Goal: Transaction & Acquisition: Purchase product/service

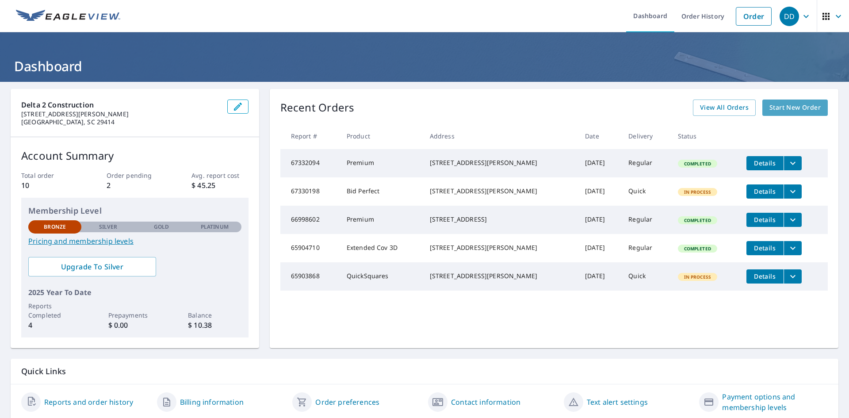
click at [787, 109] on span "Start New Order" at bounding box center [794, 107] width 51 height 11
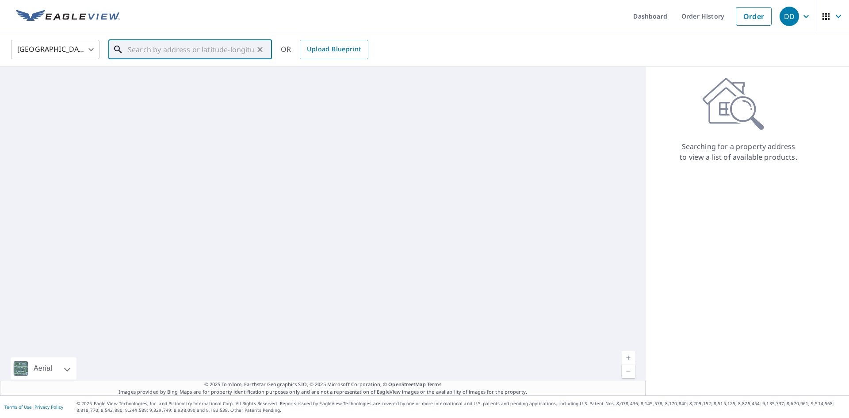
click at [150, 55] on input "text" at bounding box center [191, 49] width 126 height 25
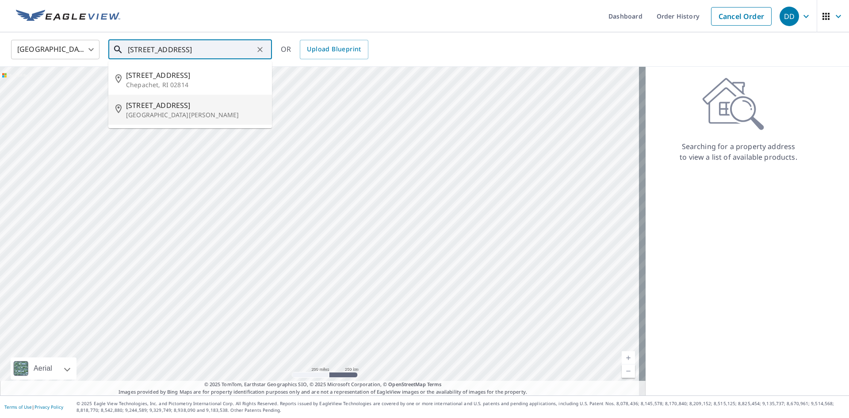
type input "155 spring grove rd"
drag, startPoint x: 261, startPoint y: 50, endPoint x: 256, endPoint y: 51, distance: 4.9
click at [261, 50] on icon "Clear" at bounding box center [259, 49] width 5 height 5
click at [165, 77] on span "267 Pine Shadow Dr" at bounding box center [195, 75] width 139 height 11
type input "267 Pine Shadow Dr Goose Creek, SC 29445"
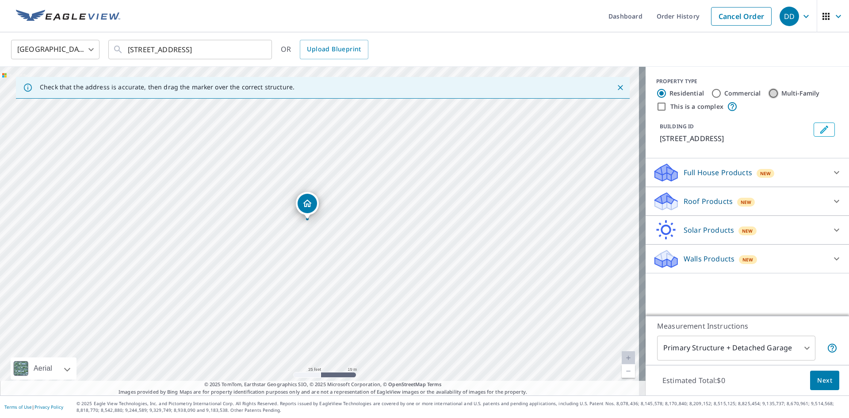
click at [769, 92] on input "Multi-Family" at bounding box center [773, 93] width 11 height 11
radio input "true"
type input "2"
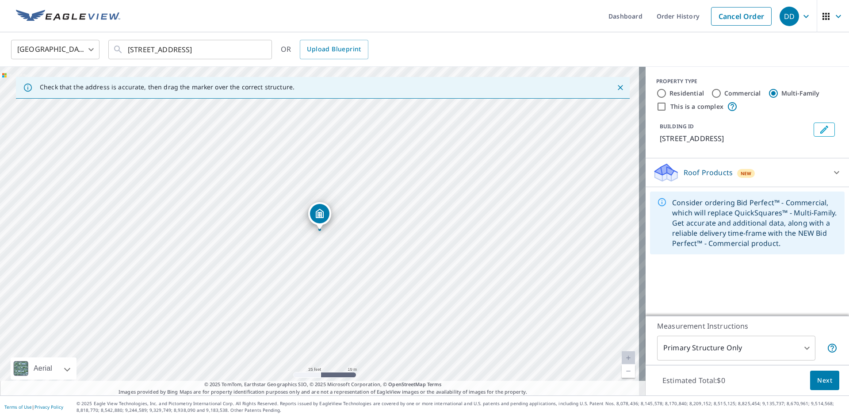
click at [711, 94] on input "Commercial" at bounding box center [716, 93] width 11 height 11
radio input "true"
type input "4"
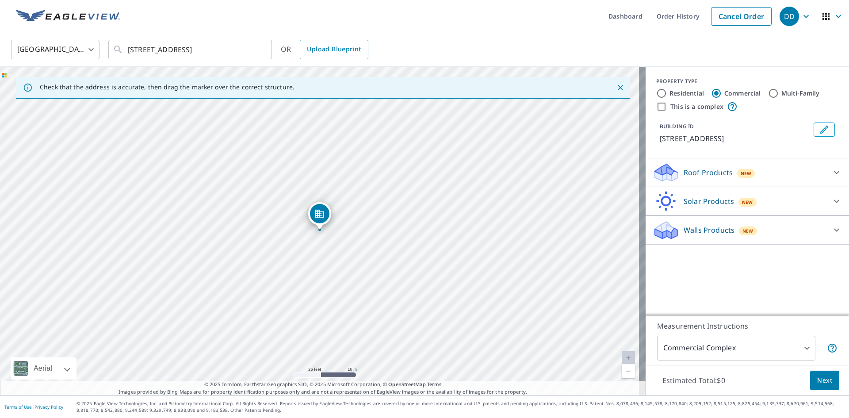
click at [769, 92] on input "Multi-Family" at bounding box center [773, 93] width 11 height 11
radio input "true"
type input "2"
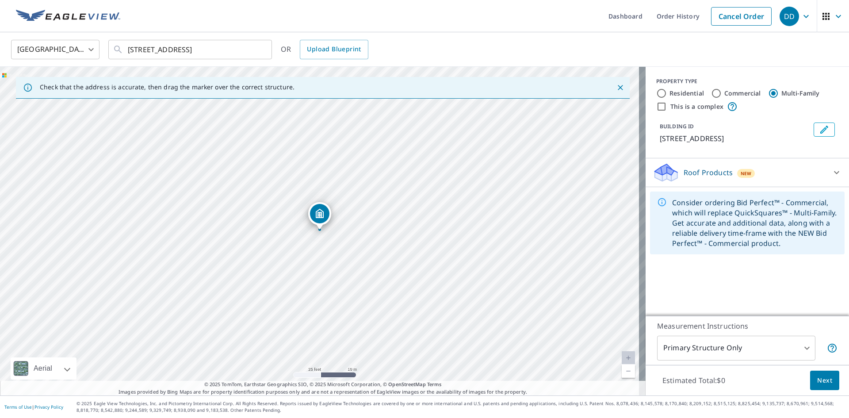
click at [657, 107] on input "This is a complex" at bounding box center [661, 106] width 11 height 11
checkbox input "true"
radio input "true"
type input "4"
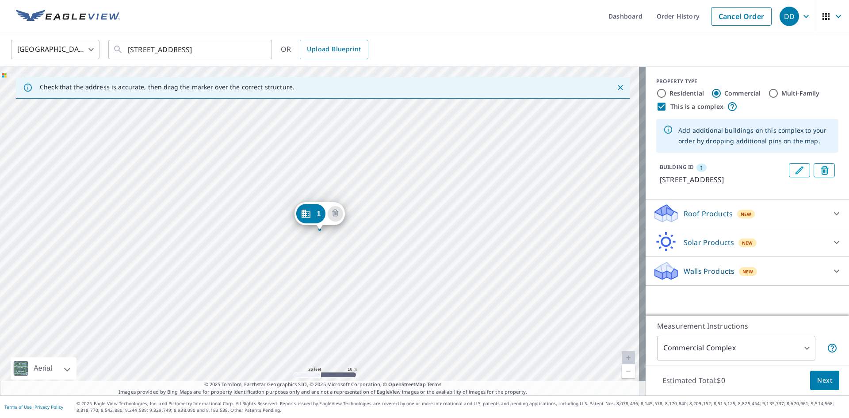
click at [794, 172] on icon "Edit building 1" at bounding box center [799, 170] width 11 height 11
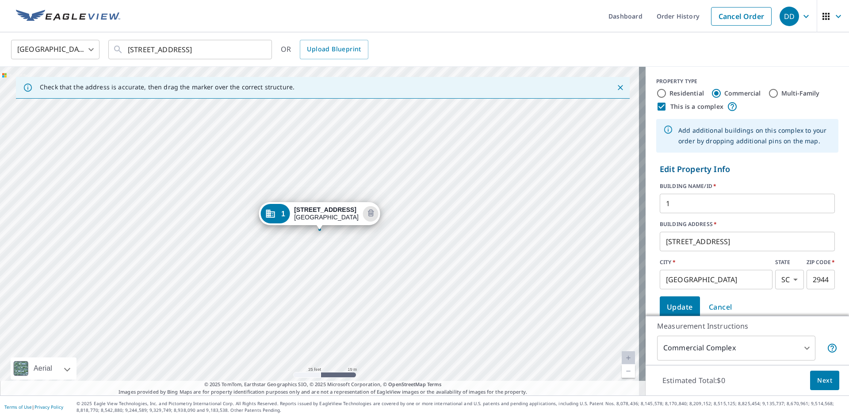
click at [293, 235] on div "1 267 Pine Shadow Dr Goose Creek, SC 29445" at bounding box center [322, 231] width 645 height 328
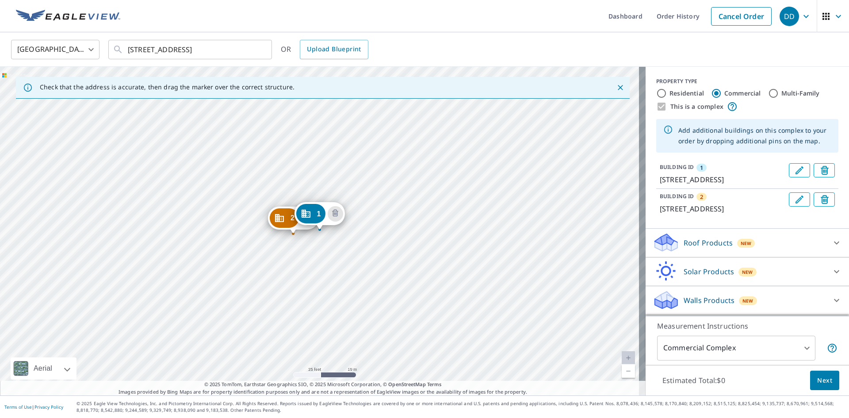
click at [271, 236] on div "2 265 Pine Shadow Dr Goose Creek, SC 29445 1 267 Pine Shadow Dr Goose Creek, SC…" at bounding box center [322, 231] width 645 height 328
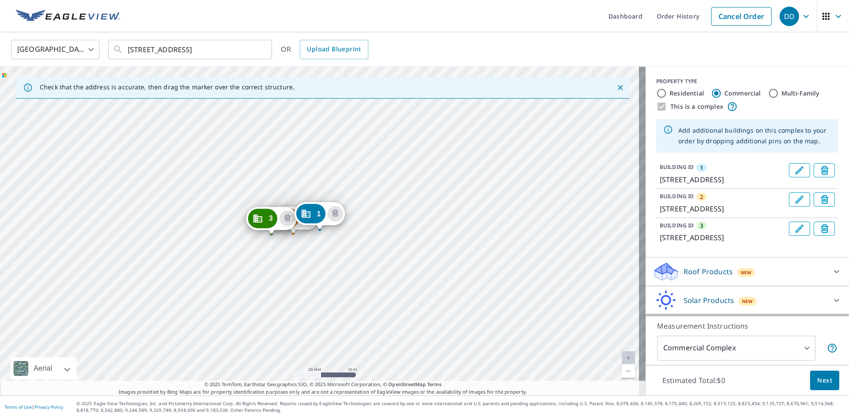
click at [251, 229] on div "3 263 Pine Shadow Dr Goose Creek, SC 29445" at bounding box center [271, 220] width 50 height 27
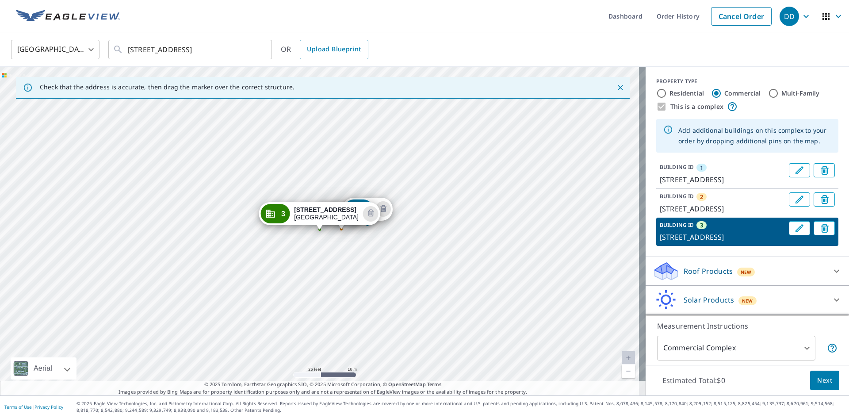
click at [307, 190] on div "1 267 Pine Shadow Dr Goose Creek, SC 29445 2 265 Pine Shadow Dr Goose Creek, SC…" at bounding box center [322, 231] width 645 height 328
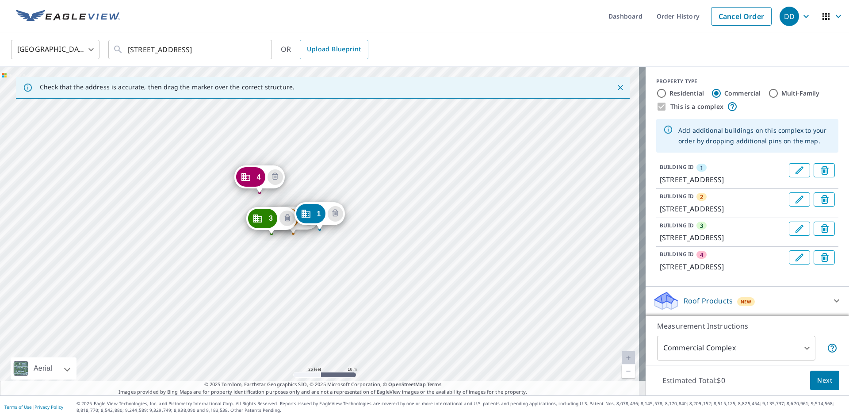
click at [240, 193] on div "2 265 Pine Shadow Dr Goose Creek, SC 29445 3 263 Pine Shadow Dr Goose Creek, SC…" at bounding box center [322, 231] width 645 height 328
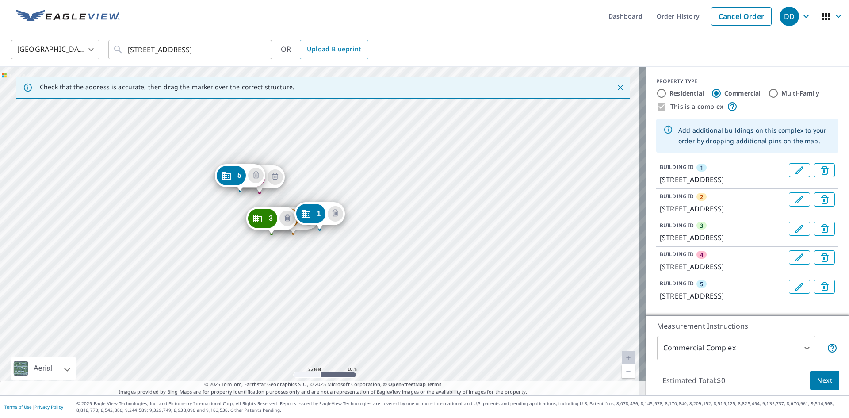
click at [217, 192] on div "2 265 Pine Shadow Dr Goose Creek, SC 29445 3 263 Pine Shadow Dr Goose Creek, SC…" at bounding box center [322, 231] width 645 height 328
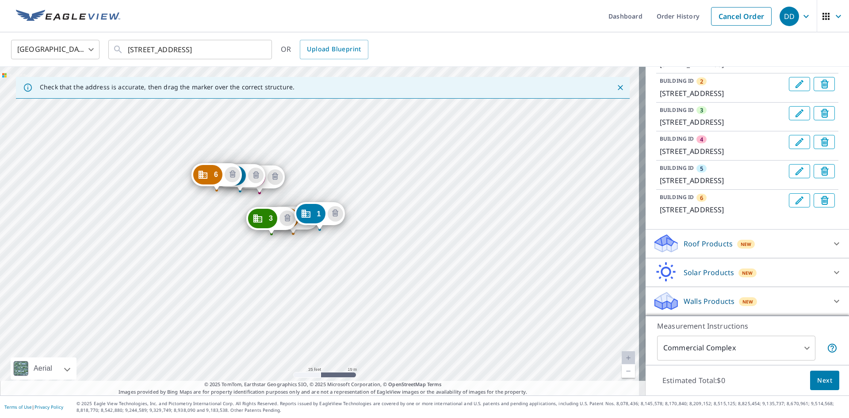
scroll to position [179, 0]
click at [831, 246] on icon at bounding box center [836, 243] width 11 height 11
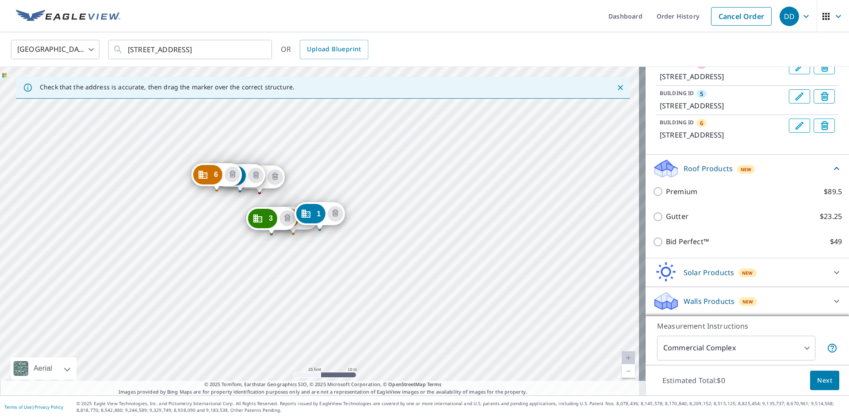
scroll to position [223, 0]
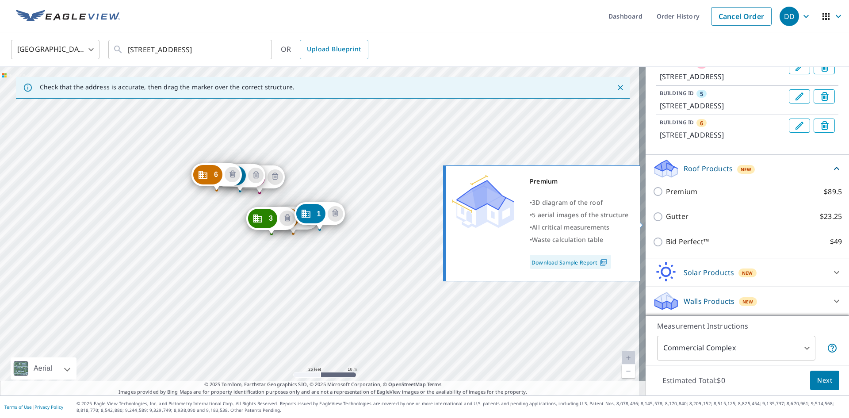
click at [652, 197] on input "Premium $89.5" at bounding box center [658, 191] width 13 height 11
checkbox input "true"
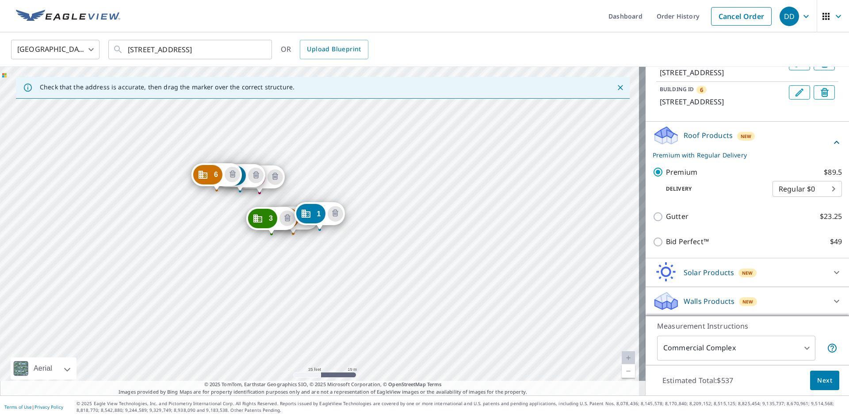
click at [831, 148] on icon at bounding box center [836, 142] width 11 height 11
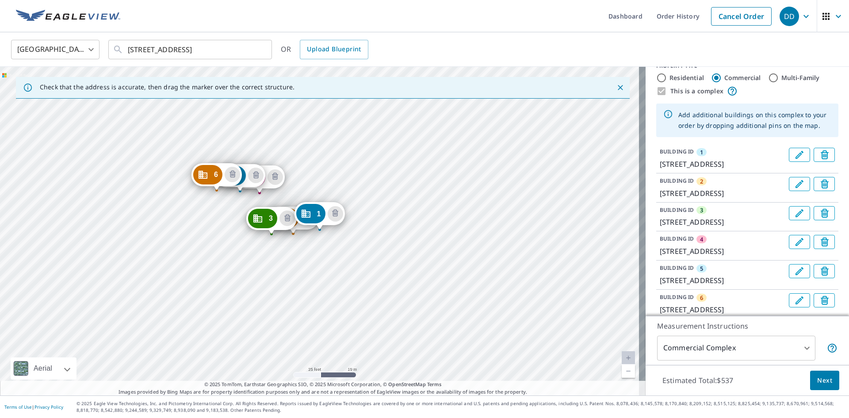
scroll to position [0, 0]
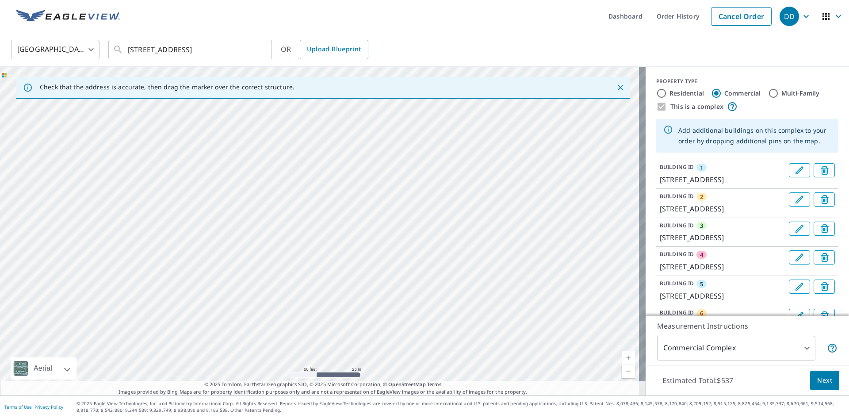
click at [820, 206] on icon "Delete building 2" at bounding box center [825, 200] width 11 height 11
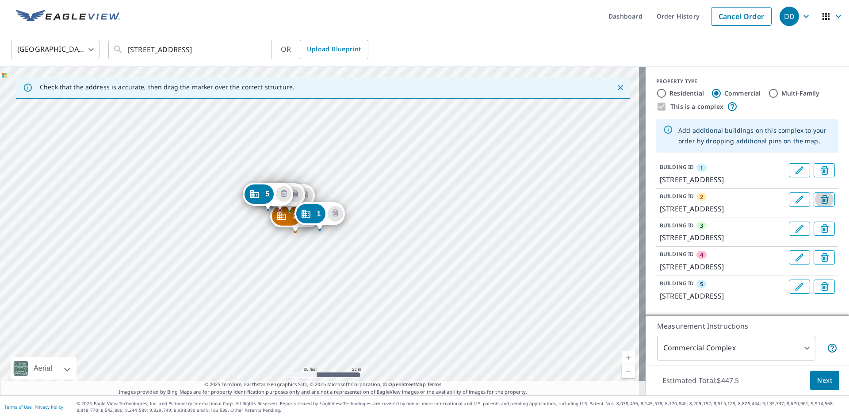
click at [820, 206] on icon "Delete building 2" at bounding box center [825, 200] width 11 height 11
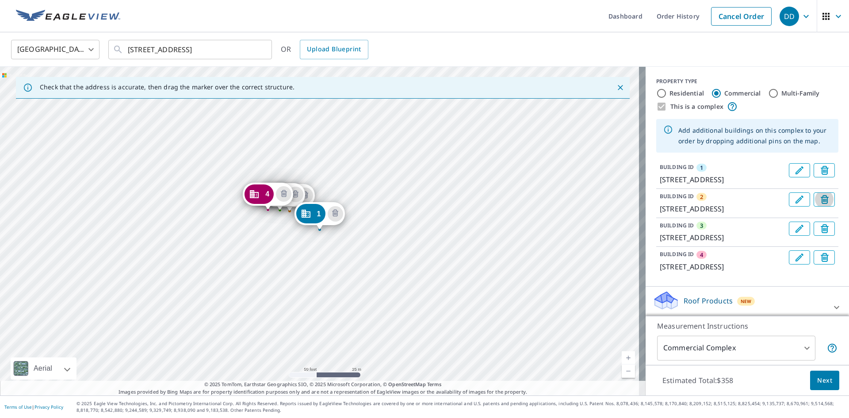
click at [820, 206] on icon "Delete building 2" at bounding box center [825, 200] width 11 height 11
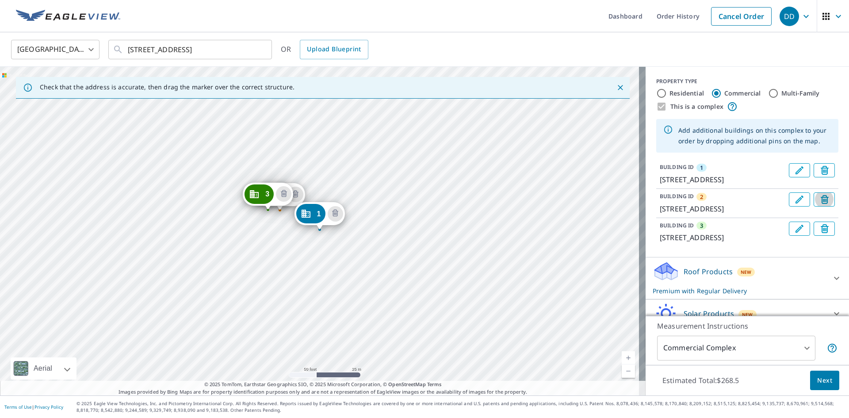
click at [820, 206] on icon "Delete building 2" at bounding box center [825, 200] width 11 height 11
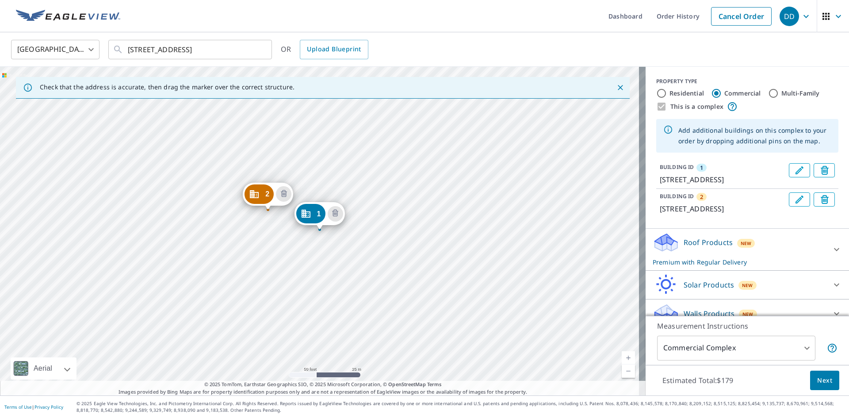
click at [820, 206] on icon "Delete building 2" at bounding box center [825, 200] width 11 height 11
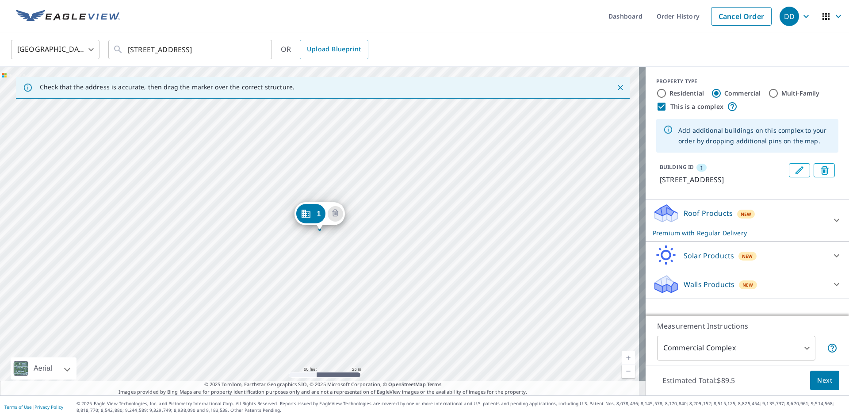
click at [768, 91] on input "Multi-Family" at bounding box center [773, 93] width 11 height 11
radio input "true"
type input "2"
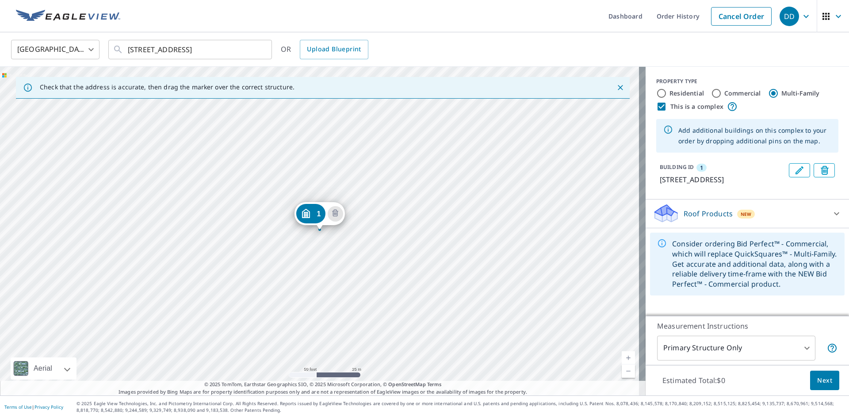
click at [805, 345] on body "DD DD Dashboard Order History Cancel Order DD United States US ​ 267 Pine Shado…" at bounding box center [424, 209] width 849 height 418
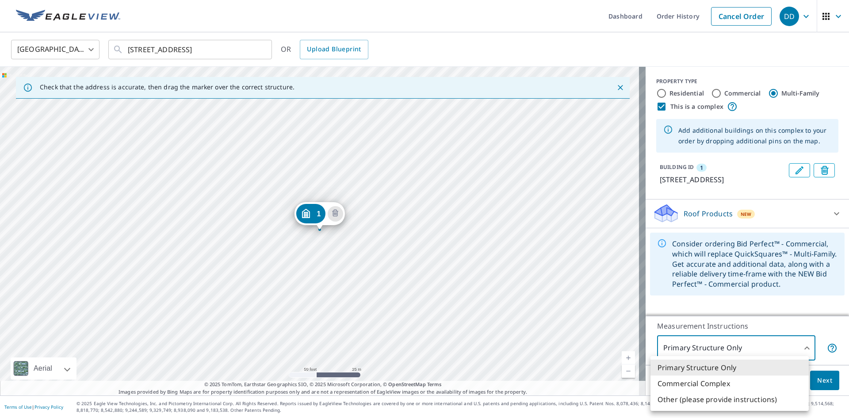
click at [801, 345] on div at bounding box center [424, 209] width 849 height 418
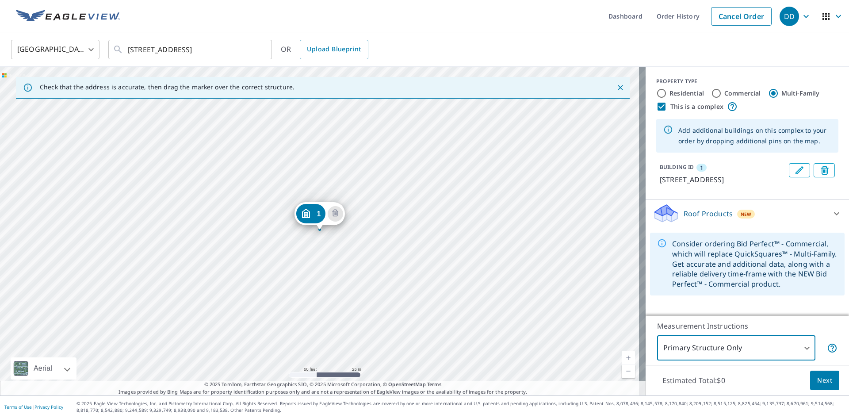
click at [817, 381] on span "Next" at bounding box center [824, 380] width 15 height 11
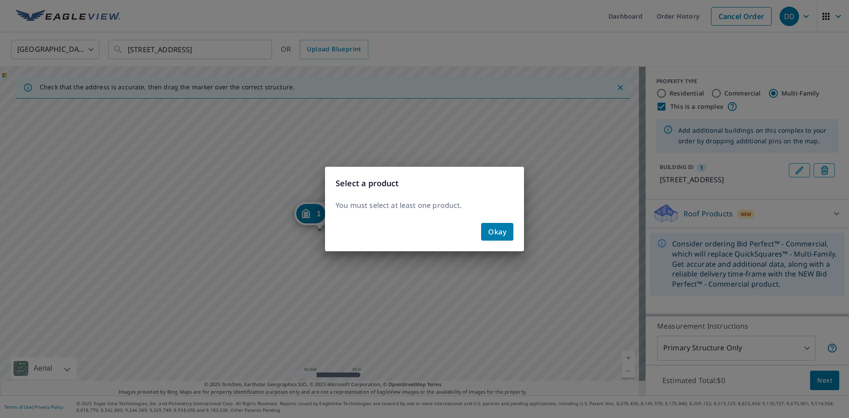
click at [493, 229] on span "Okay" at bounding box center [497, 231] width 18 height 12
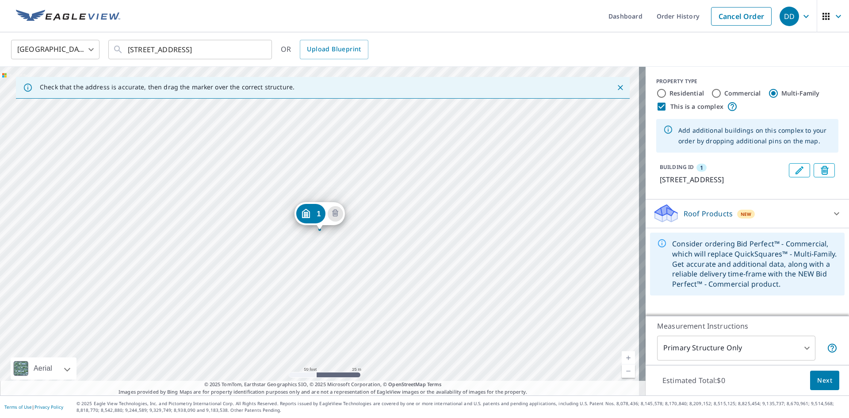
click at [813, 224] on div "Roof Products New" at bounding box center [738, 213] width 173 height 21
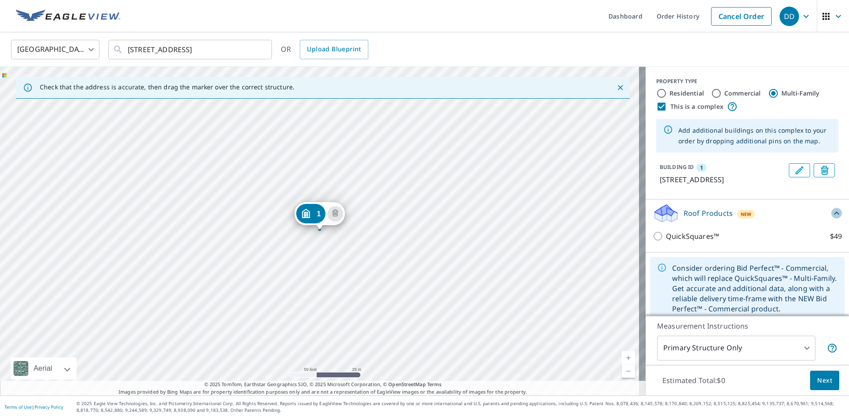
click at [831, 218] on icon at bounding box center [836, 213] width 11 height 11
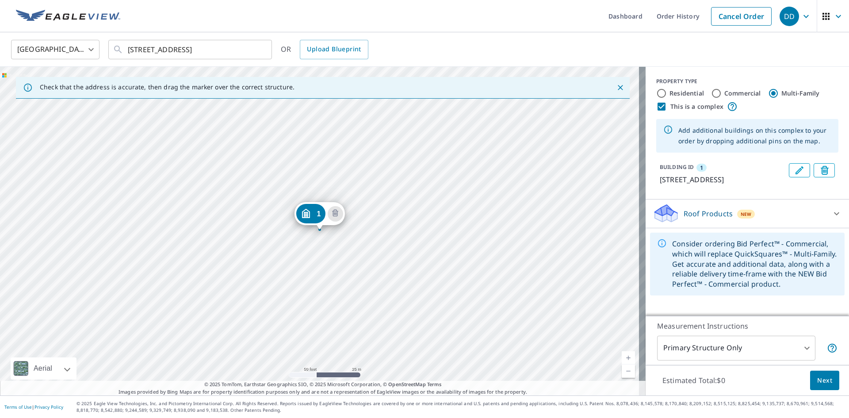
click at [711, 93] on input "Commercial" at bounding box center [716, 93] width 11 height 11
radio input "true"
type input "4"
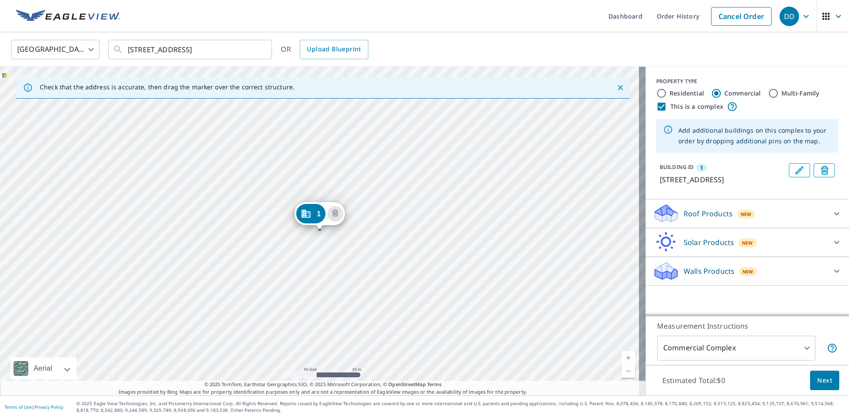
click at [831, 219] on icon at bounding box center [836, 213] width 11 height 11
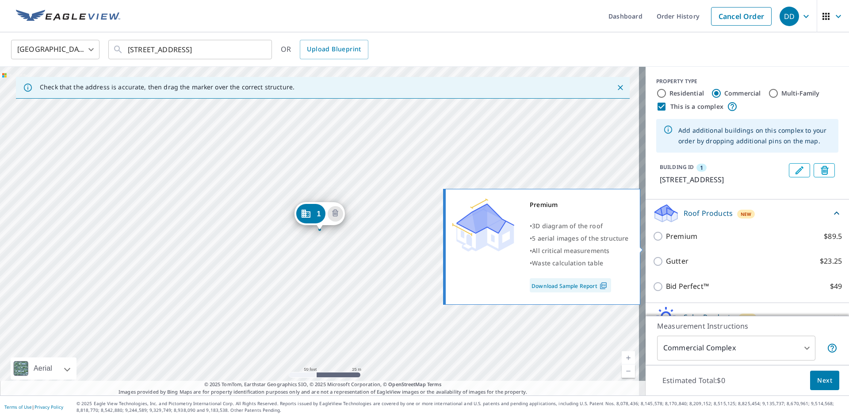
click at [652, 241] on input "Premium $89.5" at bounding box center [658, 236] width 13 height 11
checkbox input "true"
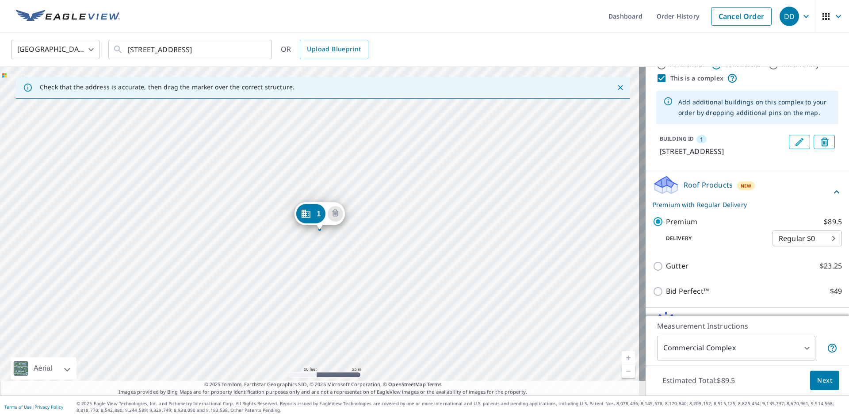
scroll to position [44, 0]
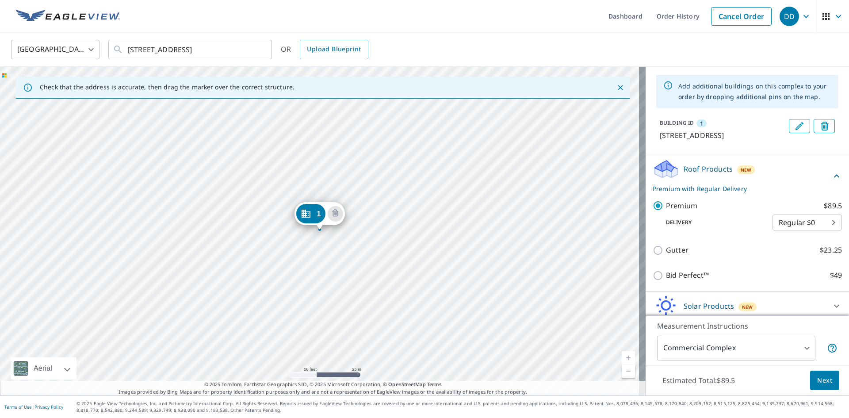
click at [814, 232] on body "DD DD Dashboard Order History Cancel Order DD United States US ​ 267 Pine Shado…" at bounding box center [424, 209] width 849 height 418
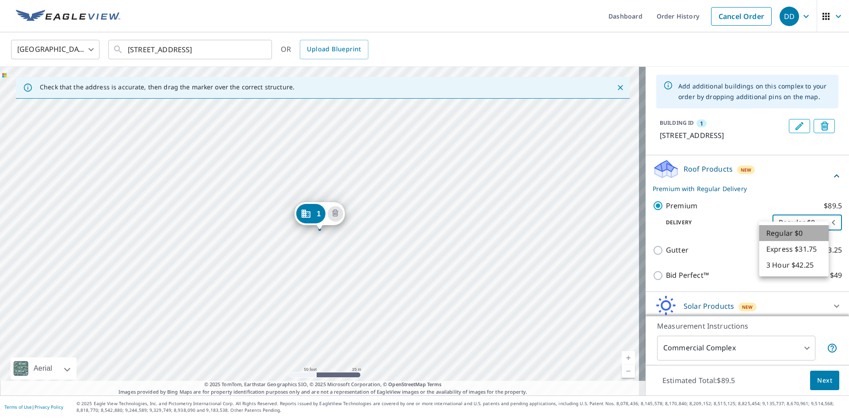
click at [815, 232] on li "Regular $0" at bounding box center [793, 233] width 69 height 16
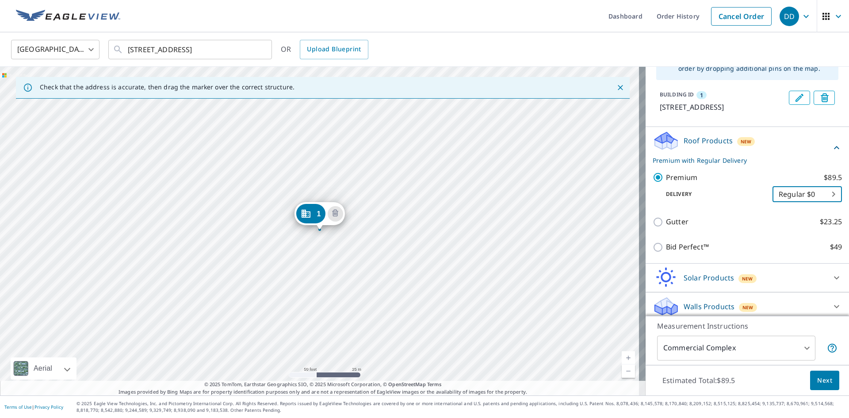
scroll to position [88, 0]
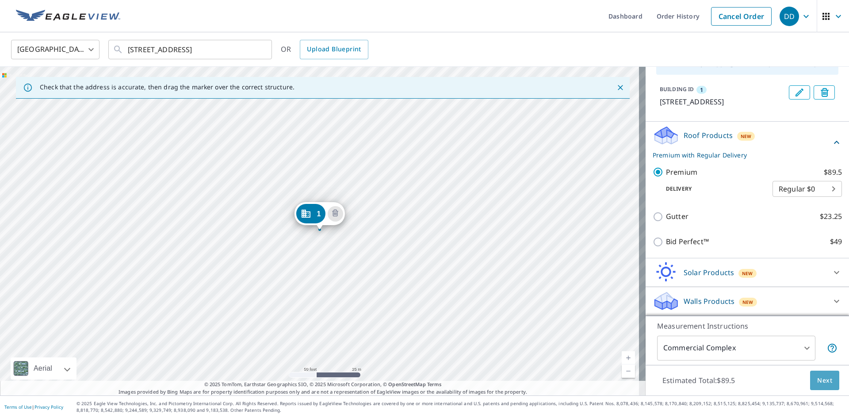
click at [818, 380] on span "Next" at bounding box center [824, 380] width 15 height 11
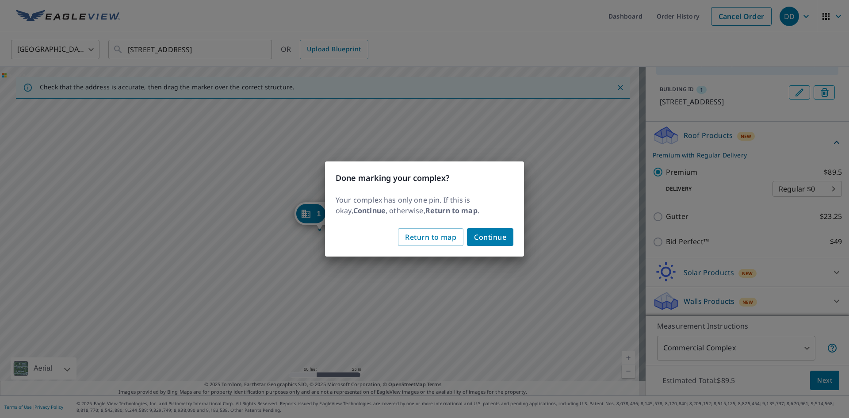
click at [484, 235] on span "Continue" at bounding box center [490, 237] width 32 height 12
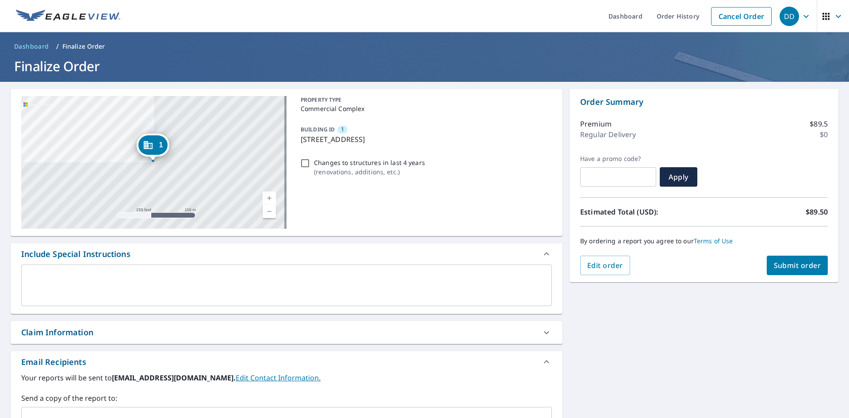
click at [38, 272] on div "x ​" at bounding box center [286, 285] width 530 height 42
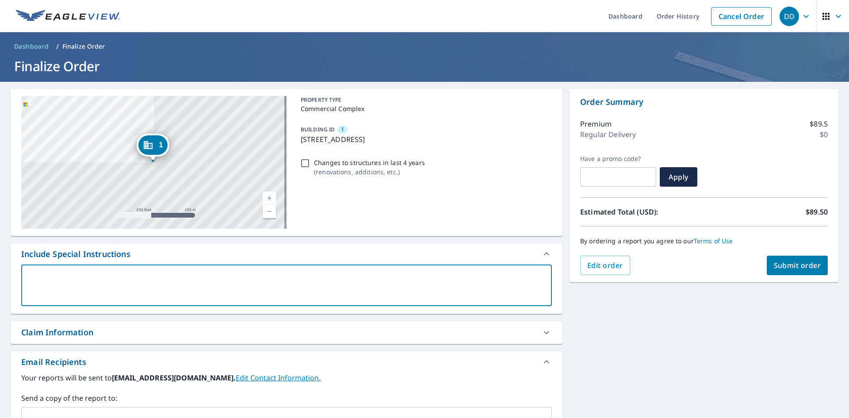
type textarea "I"
type textarea "x"
type textarea "In"
type textarea "x"
type textarea "Inc"
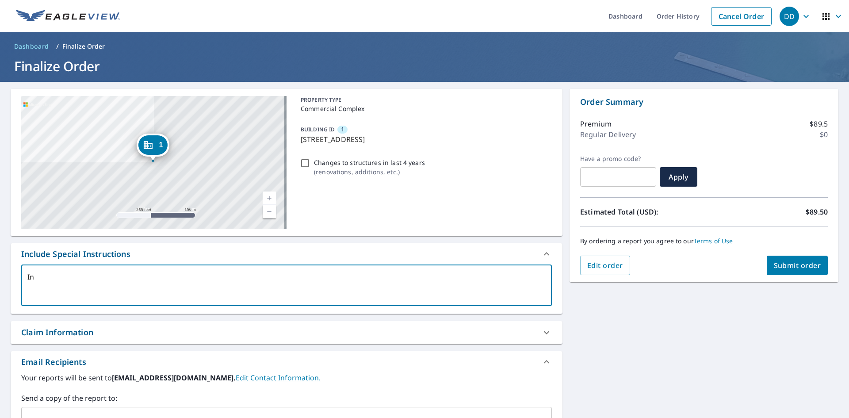
type textarea "x"
type textarea "Incl"
type textarea "x"
type textarea "Inclu"
type textarea "x"
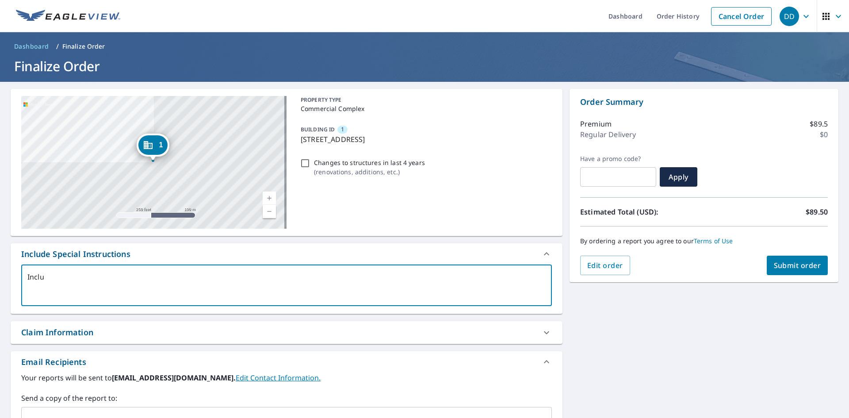
type textarea "Includ"
type textarea "x"
type textarea "Include"
type textarea "x"
type textarea "Include"
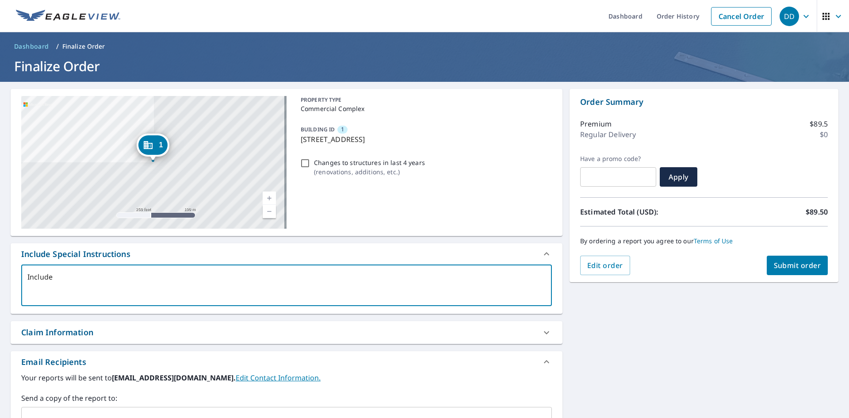
type textarea "x"
type textarea "Include t"
type textarea "x"
type textarea "Include th"
type textarea "x"
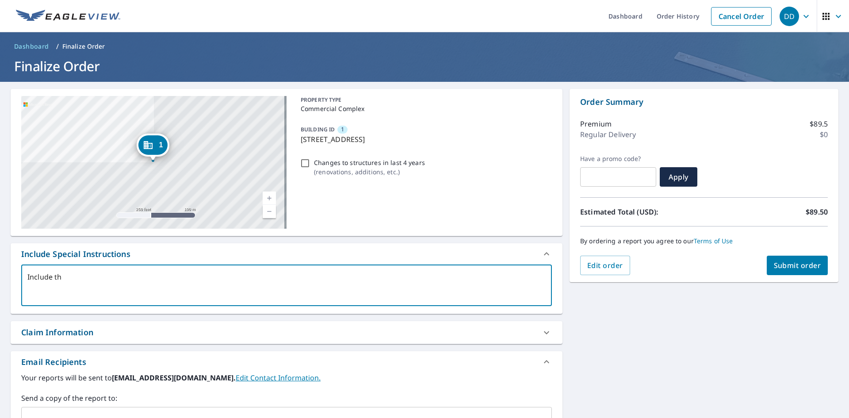
type textarea "Include the"
type textarea "x"
type textarea "Include the"
type textarea "x"
type textarea "Include the w"
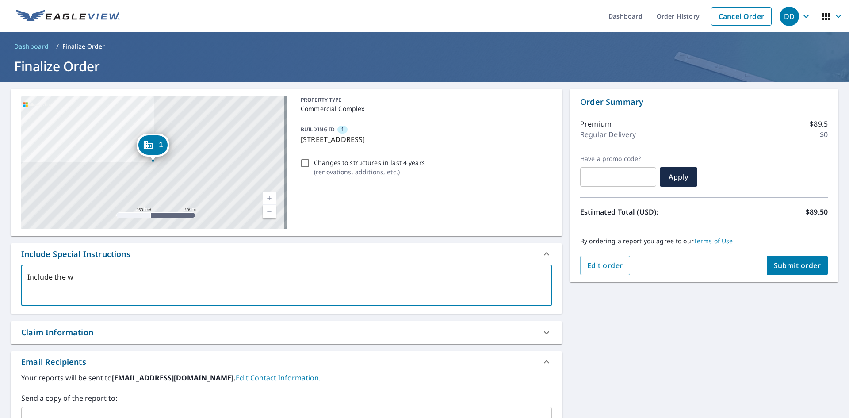
type textarea "x"
type textarea "Include the wh"
type textarea "x"
type textarea "Include the who"
type textarea "x"
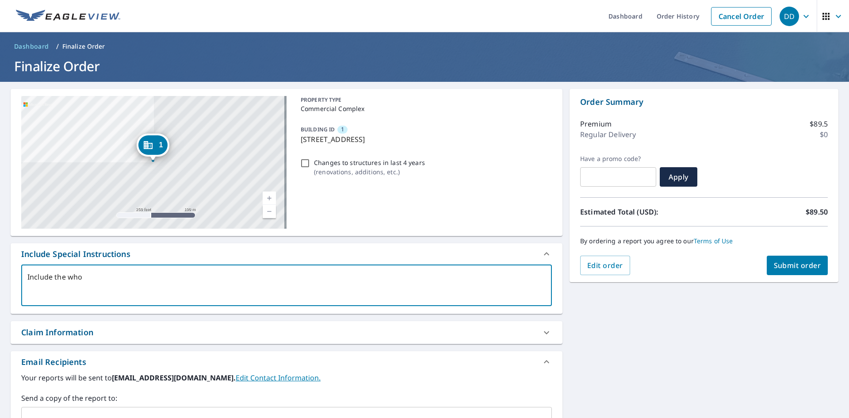
type textarea "Include the whol"
type textarea "x"
type textarea "Include the whole"
type textarea "x"
type textarea "Include the whole"
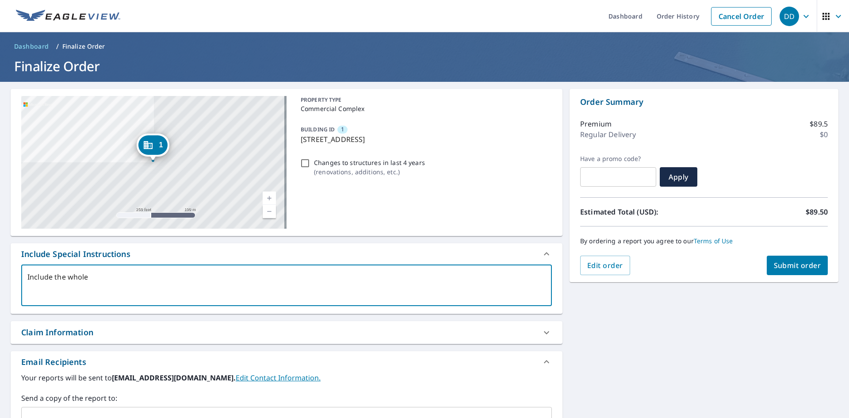
type textarea "x"
type textarea "Include the whole s"
type textarea "x"
type textarea "Include the whole st"
type textarea "x"
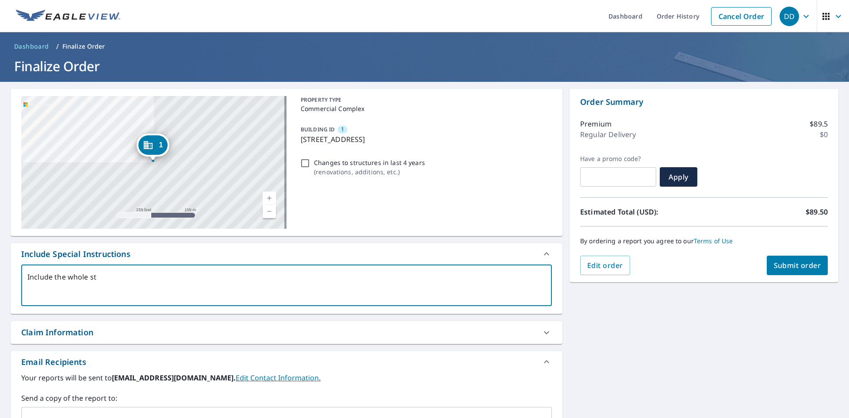
type textarea "Include the whole str"
type textarea "x"
type textarea "Include the whole stru"
type textarea "x"
type textarea "Include the whole struc"
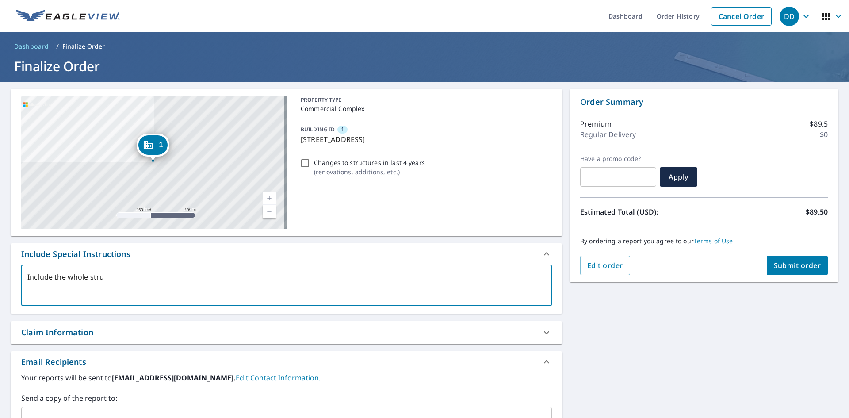
type textarea "x"
type textarea "Include the whole struct"
type textarea "x"
type textarea "Include the whole structu"
type textarea "x"
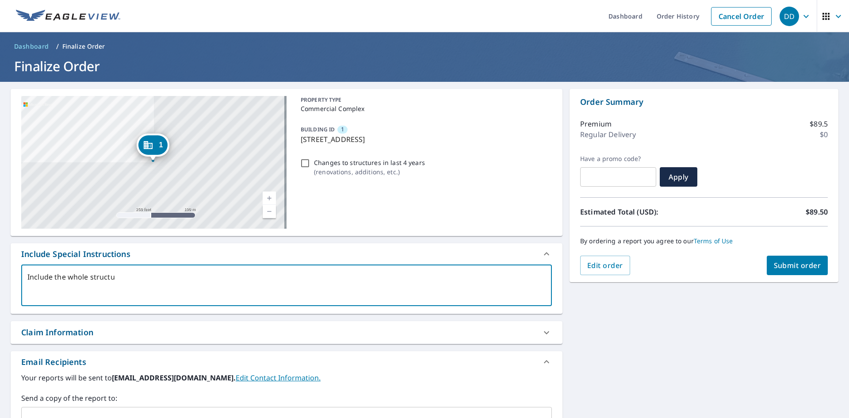
type textarea "Include the whole structur"
type textarea "x"
type textarea "Include the whole structure"
type textarea "x"
type textarea "Include the whole structure."
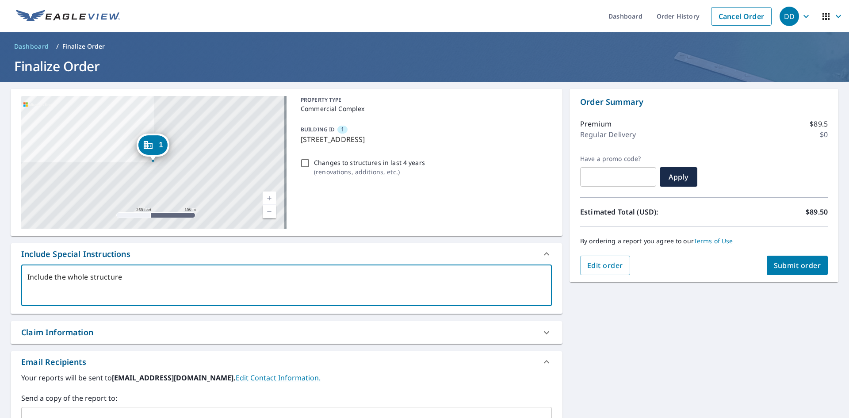
type textarea "x"
type textarea "Include the whole structure."
type textarea "x"
type textarea "Include the whole structure. T"
type textarea "x"
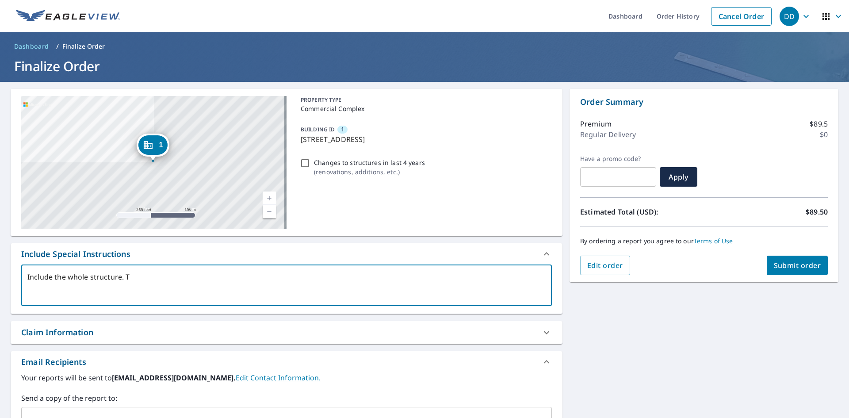
type textarea "Include the whole structure. Th"
type textarea "x"
type textarea "Include the whole structure. Thi"
type textarea "x"
type textarea "Include the whole structure. This"
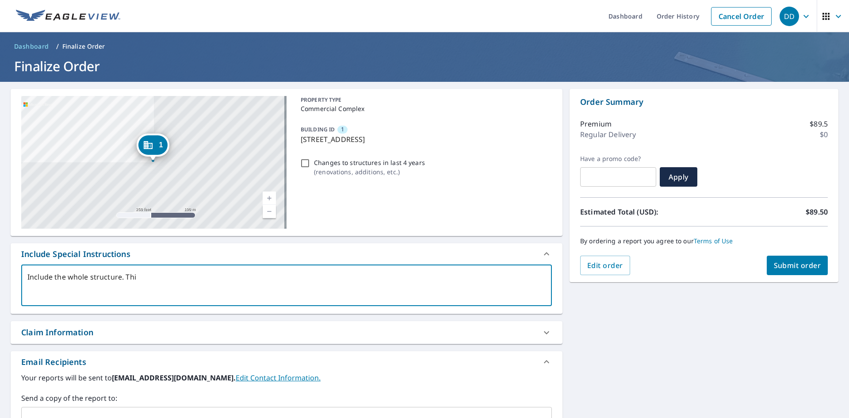
type textarea "x"
type textarea "Include the whole structure. This"
type textarea "x"
type textarea "Include the whole structure. This i"
type textarea "x"
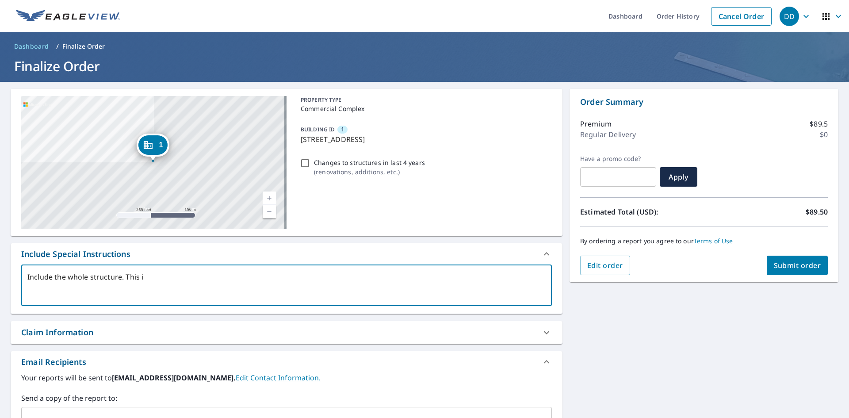
type textarea "Include the whole structure. This is"
type textarea "x"
type textarea "Include the whole structure. This is"
type textarea "x"
type textarea "Include the whole structure. This is a"
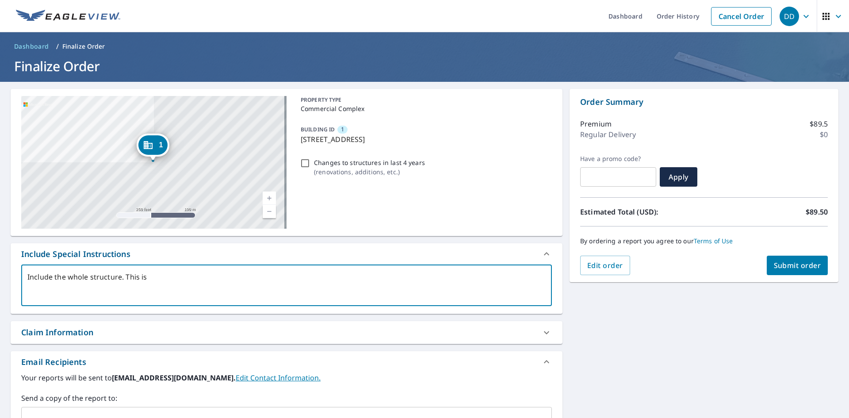
type textarea "x"
type textarea "Include the whole structure. This is a"
type textarea "x"
type textarea "Include the whole structure. This is a m"
type textarea "x"
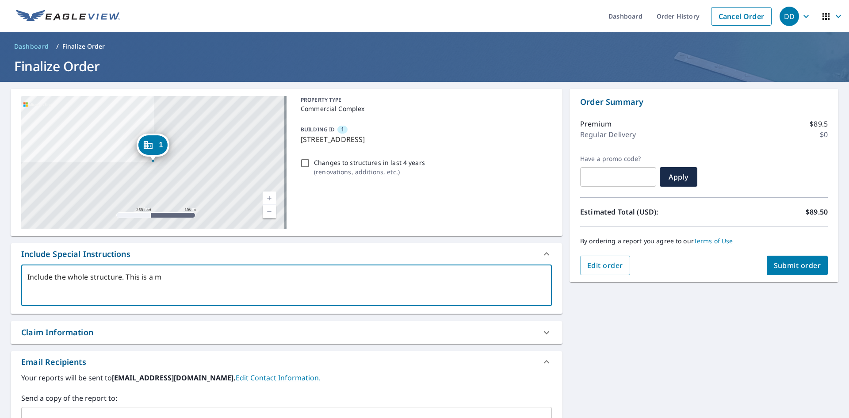
type textarea "Include the whole structure. This is a mu"
type textarea "x"
type textarea "Include the whole structure. This is a mul"
type textarea "x"
type textarea "Include the whole structure. This is a mult"
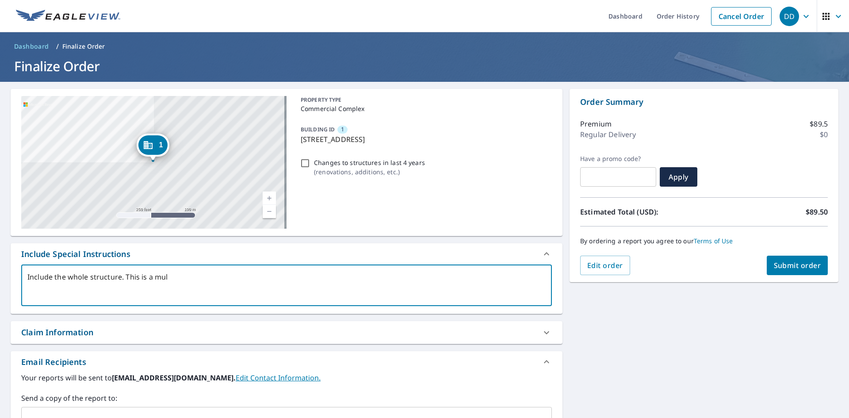
type textarea "x"
type textarea "Include the whole structure. This is a multi"
type textarea "x"
type textarea "Include the whole structure. This is a multi"
type textarea "x"
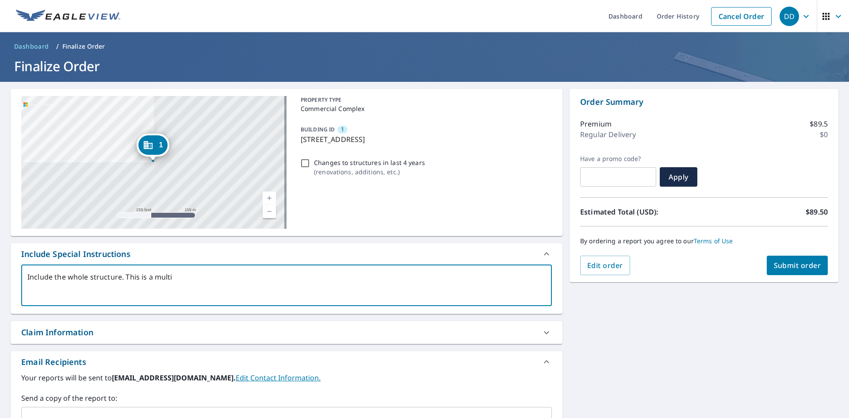
type textarea "Include the whole structure. This is a multi u"
type textarea "x"
type textarea "Include the whole structure. This is a multi un"
type textarea "x"
type textarea "Include the whole structure. This is a multi uni"
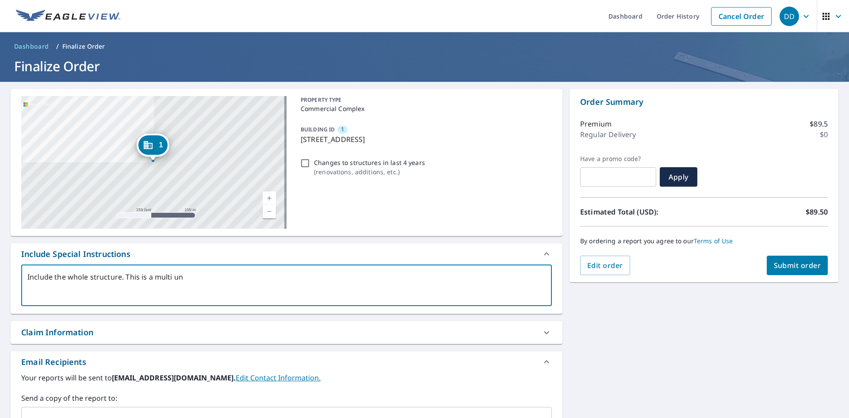
type textarea "x"
type textarea "Include the whole structure. This is a multi unit"
type textarea "x"
type textarea "Include the whole structure. This is a multi unit"
type textarea "x"
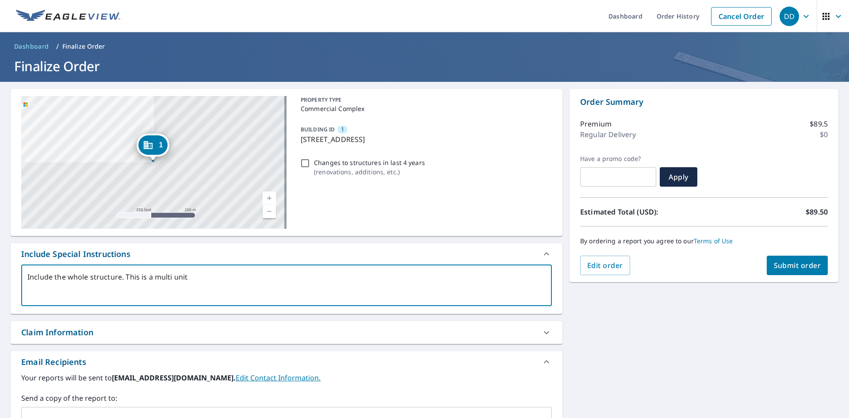
type textarea "Include the whole structure. This is a multi unit c"
type textarea "x"
type textarea "Include the whole structure. This is a multi unit co"
type textarea "x"
type textarea "Include the whole structure. This is a multi unit com"
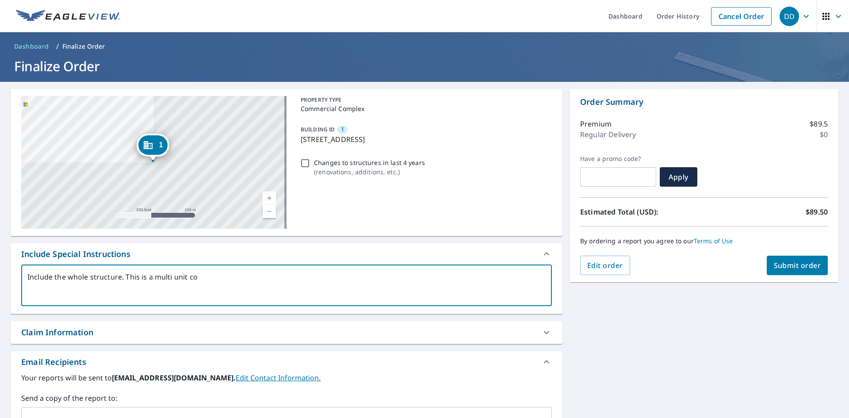
type textarea "x"
type textarea "Include the whole structure. This is a multi unit comp"
type textarea "x"
type textarea "Include the whole structure. This is a multi unit compl"
type textarea "x"
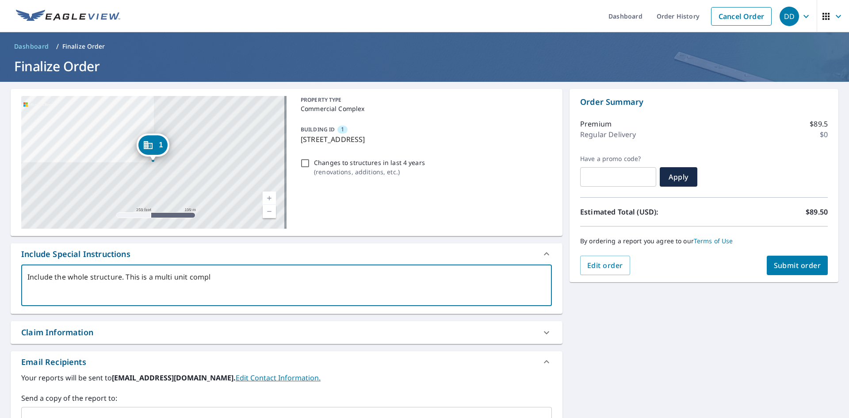
type textarea "Include the whole structure. This is a multi unit comple"
type textarea "x"
type textarea "Include the whole structure. This is a multi unit complex"
type textarea "x"
type textarea "Include the whole structure. This is a multi unit complex."
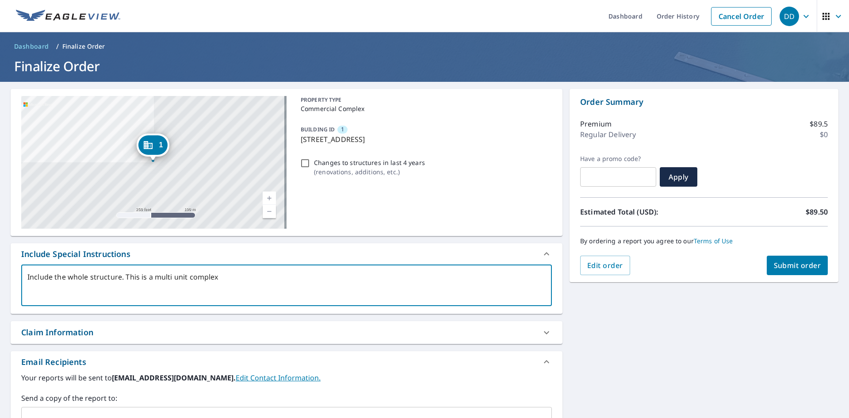
type textarea "x"
type textarea "Include the whole structure. This is a multi unit complex."
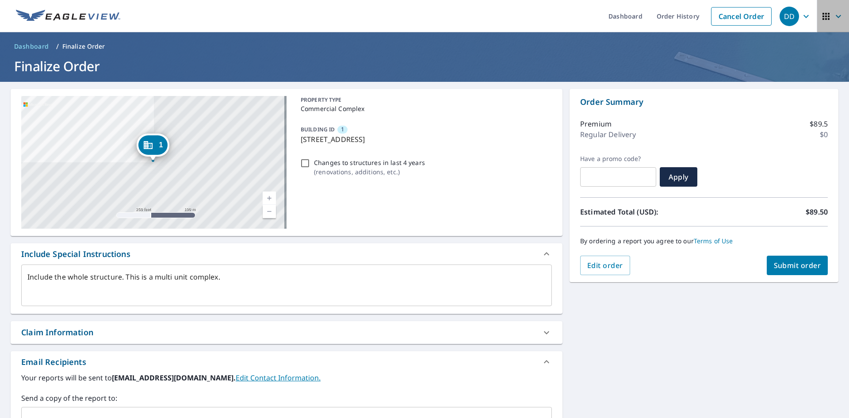
click at [825, 15] on span "button" at bounding box center [832, 16] width 25 height 21
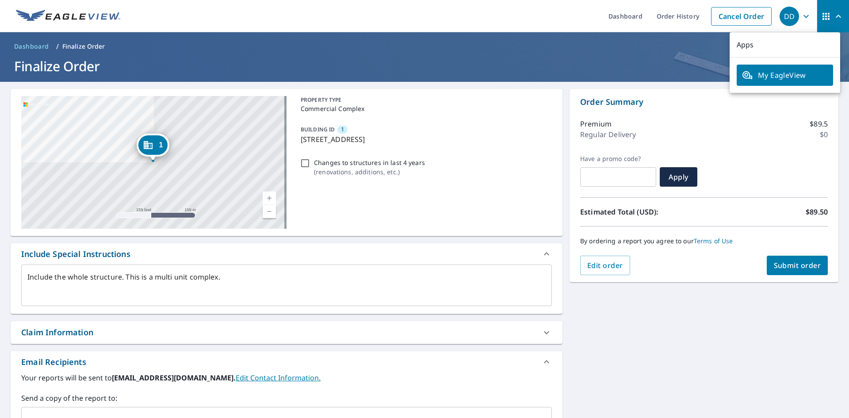
click at [800, 21] on icon "button" at bounding box center [805, 16] width 11 height 11
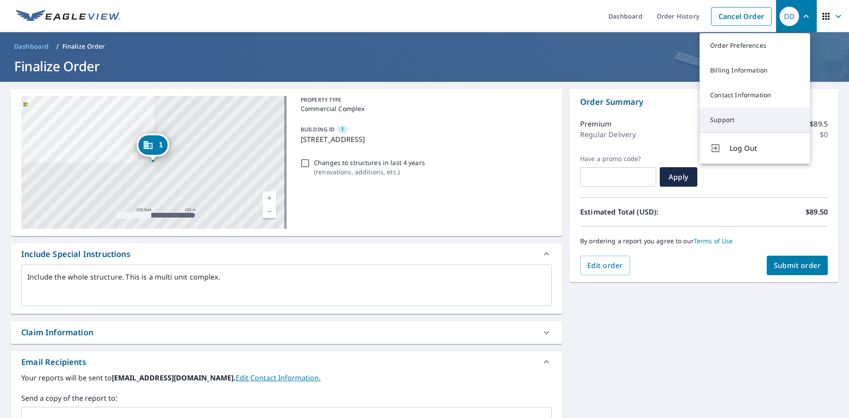
click at [744, 120] on link "Support" at bounding box center [754, 119] width 110 height 25
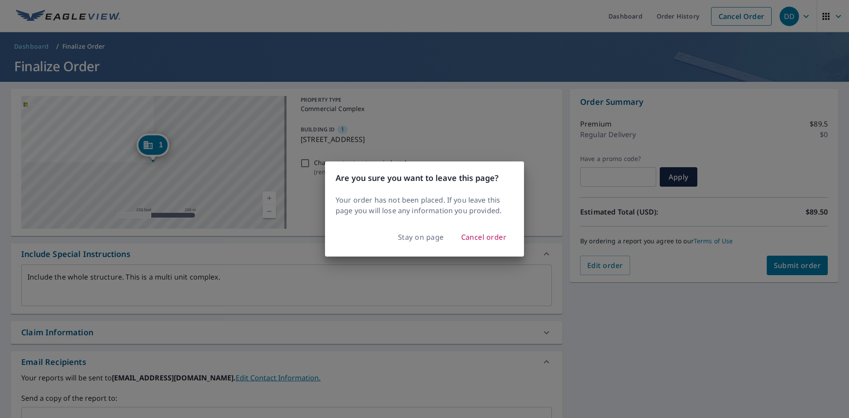
click at [695, 59] on div "Are you sure you want to leave this page? Your order has not been placed. If yo…" at bounding box center [424, 209] width 849 height 418
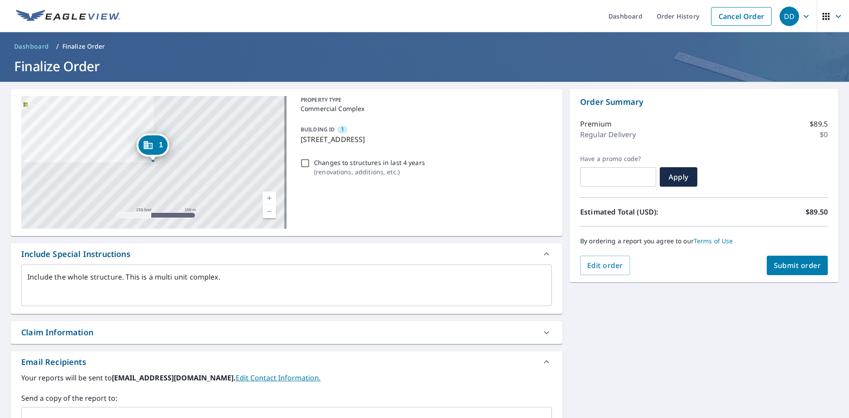
click at [833, 21] on icon "button" at bounding box center [838, 16] width 11 height 11
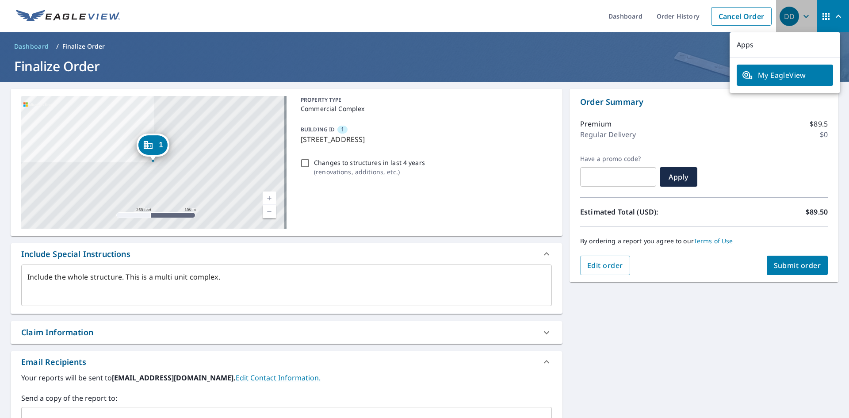
click at [803, 15] on icon "button" at bounding box center [805, 16] width 5 height 3
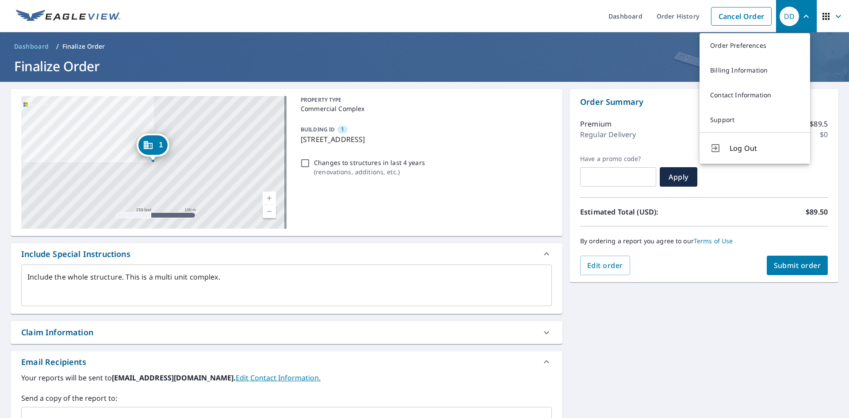
click at [641, 329] on div "1 267 Pine Shadow Dr Goose Creek, SC 29445 Aerial Road A standard road map Aeri…" at bounding box center [424, 313] width 849 height 462
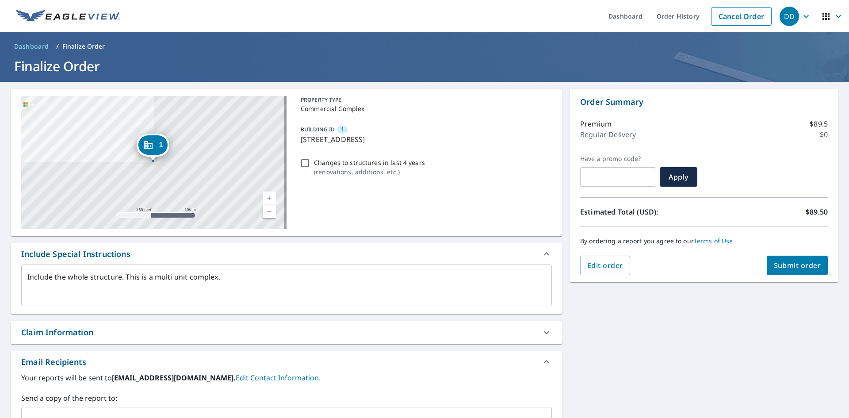
click at [778, 266] on span "Submit order" at bounding box center [796, 265] width 47 height 10
type textarea "x"
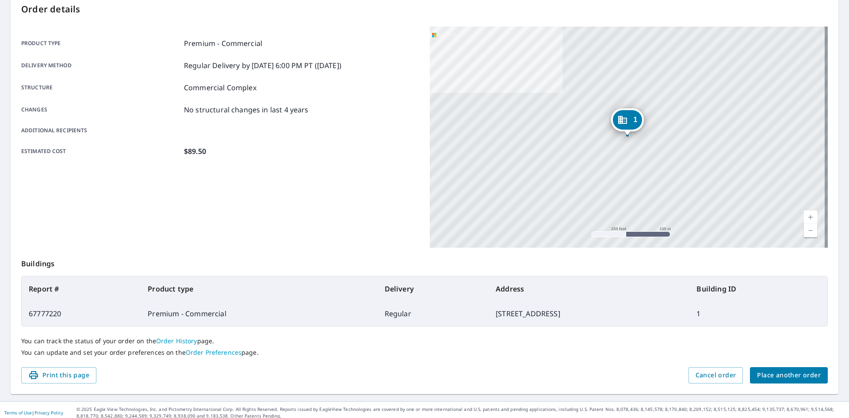
scroll to position [103, 0]
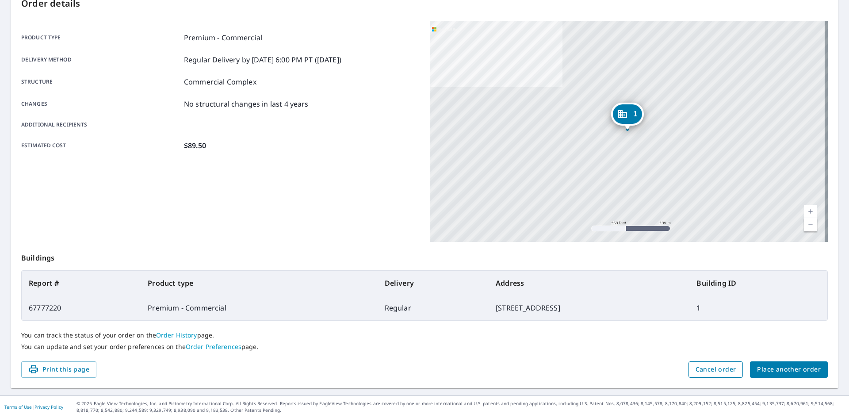
click at [714, 369] on span "Cancel order" at bounding box center [715, 369] width 41 height 11
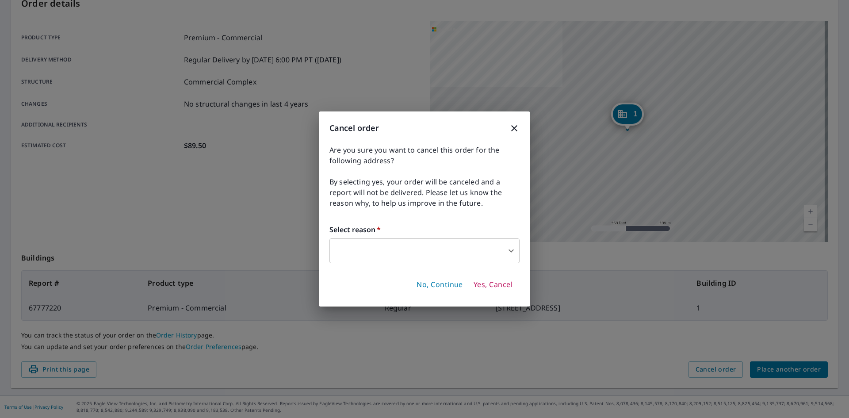
click at [507, 253] on body "DD DD Dashboard Order History Order DD Order Submitted Order details Product ty…" at bounding box center [424, 209] width 849 height 418
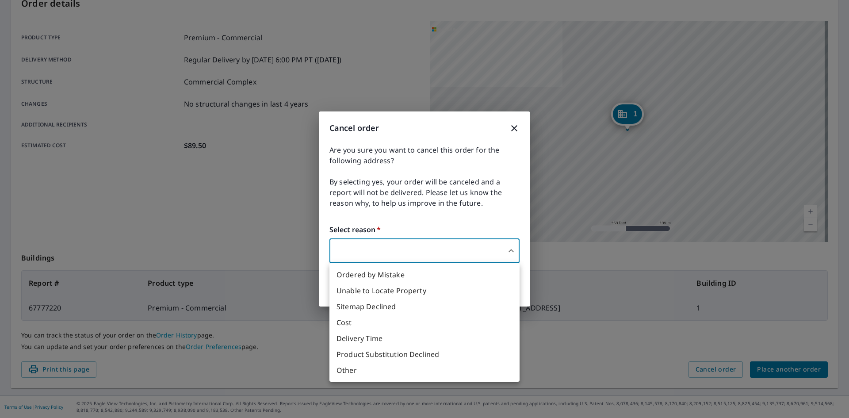
click at [438, 336] on li "Delivery Time" at bounding box center [424, 338] width 190 height 16
type input "34"
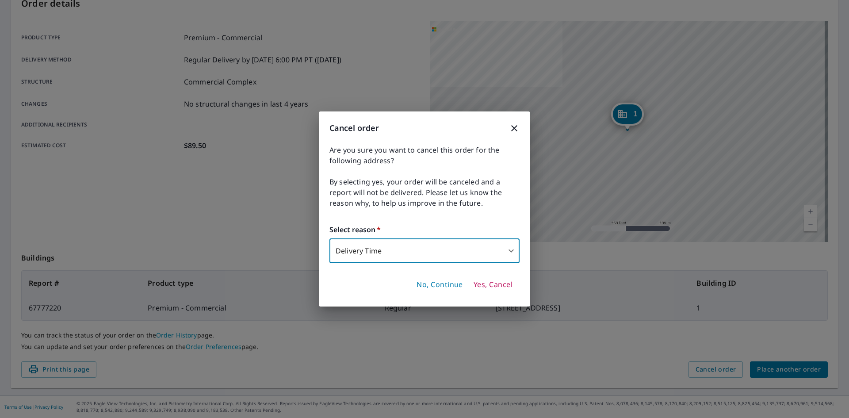
click at [497, 284] on span "Yes, Cancel" at bounding box center [492, 285] width 39 height 10
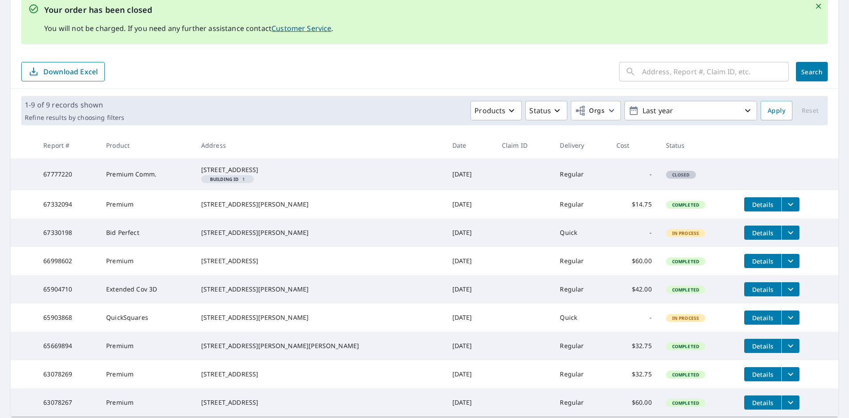
click at [815, 4] on icon "Close" at bounding box center [817, 6] width 5 height 5
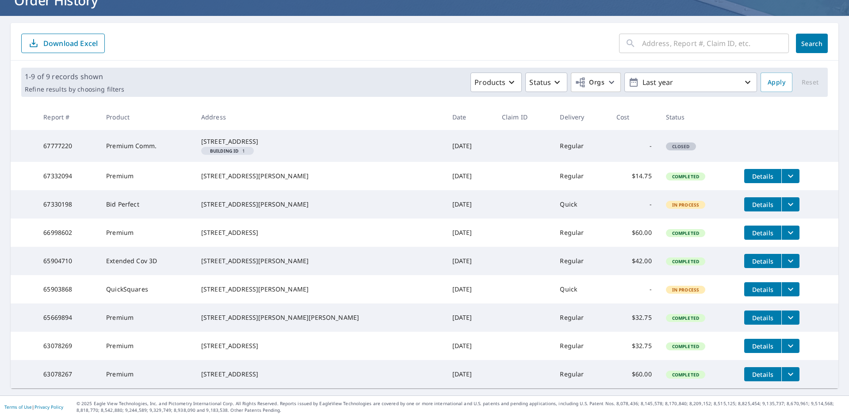
scroll to position [38, 0]
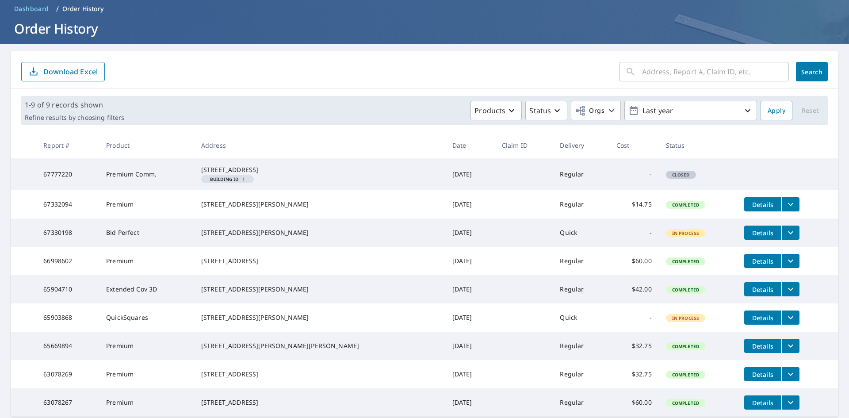
click at [671, 73] on input "text" at bounding box center [715, 71] width 147 height 25
type input "267"
click at [774, 74] on icon "button" at bounding box center [777, 72] width 6 height 6
click at [23, 7] on span "Dashboard" at bounding box center [31, 8] width 35 height 9
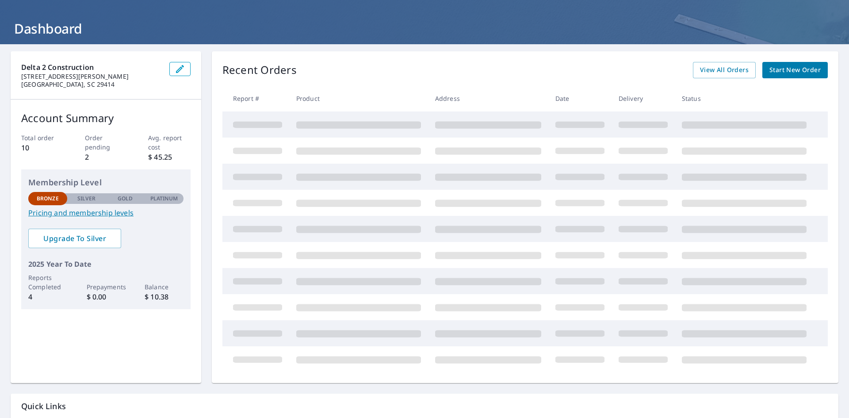
scroll to position [31, 0]
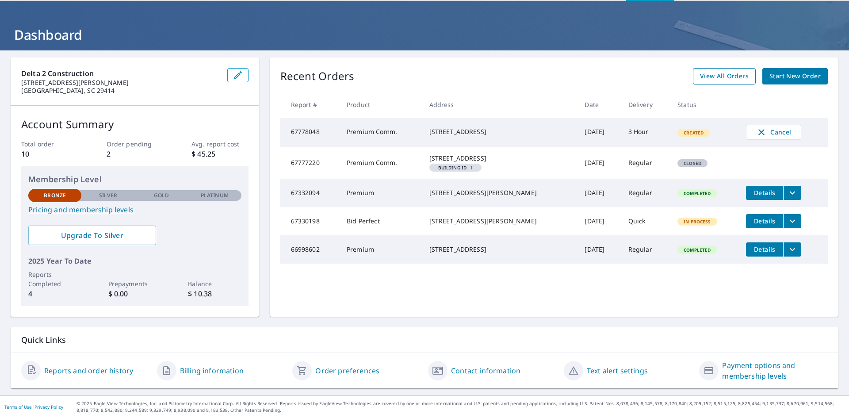
click at [700, 76] on span "View All Orders" at bounding box center [724, 76] width 49 height 11
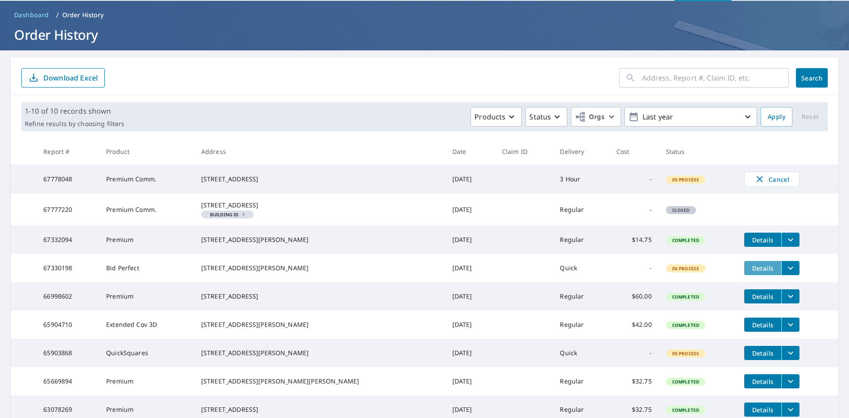
click at [749, 272] on span "Details" at bounding box center [762, 268] width 27 height 8
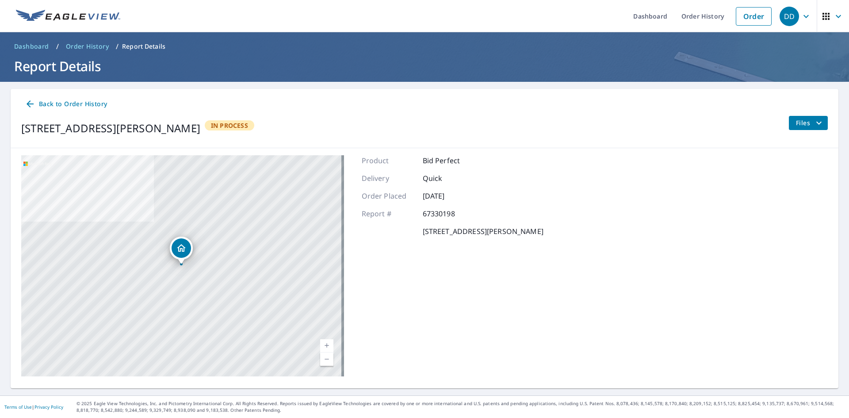
click at [806, 125] on span "Files" at bounding box center [810, 123] width 28 height 11
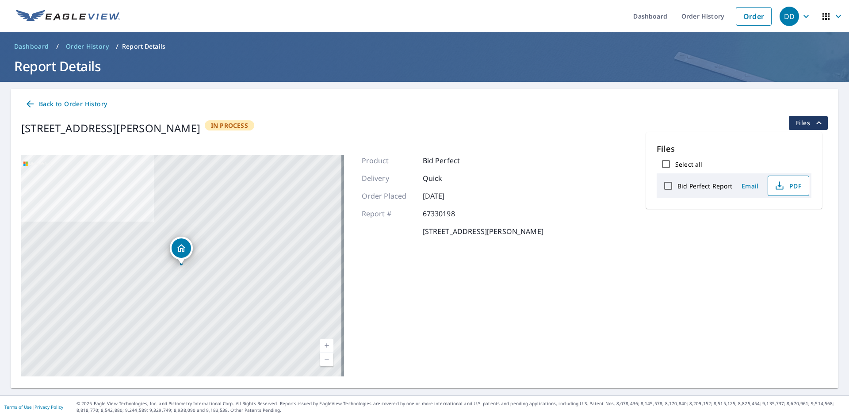
click at [786, 185] on span "PDF" at bounding box center [787, 185] width 28 height 11
click at [31, 47] on span "Dashboard" at bounding box center [31, 46] width 35 height 9
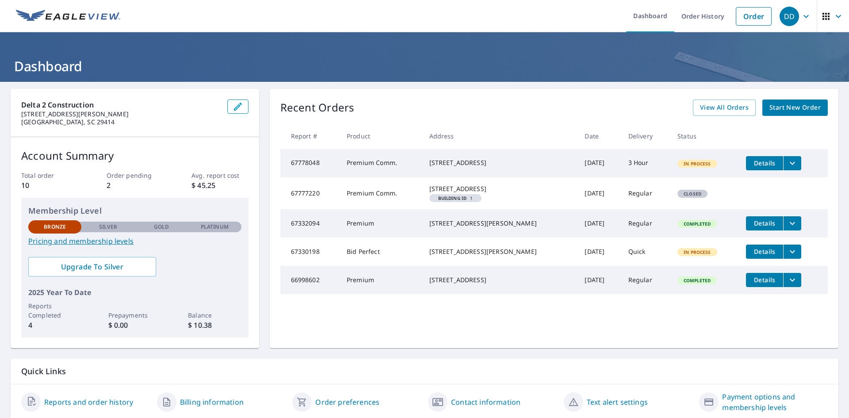
click at [755, 163] on span "Details" at bounding box center [764, 163] width 27 height 8
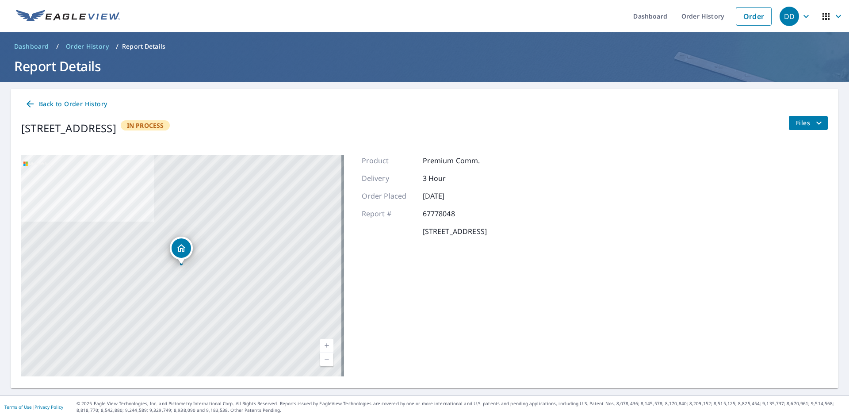
click at [796, 125] on span "Files" at bounding box center [810, 123] width 28 height 11
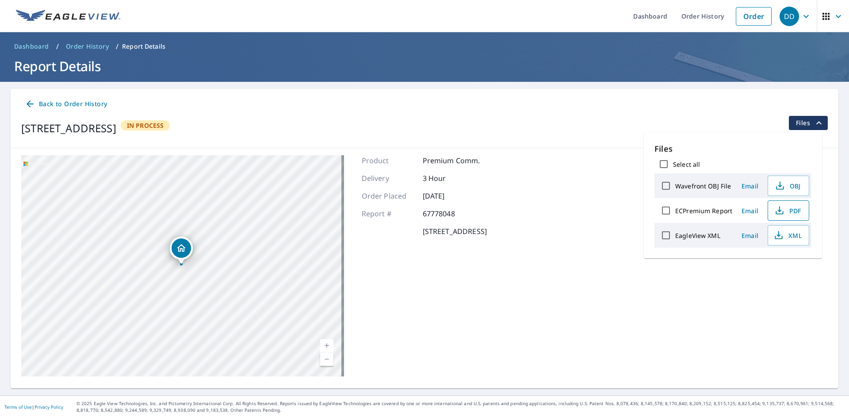
click at [789, 211] on span "PDF" at bounding box center [787, 210] width 28 height 11
click at [785, 236] on span "XML" at bounding box center [787, 235] width 28 height 11
click at [786, 185] on span "OBJ" at bounding box center [787, 185] width 28 height 11
click at [545, 139] on div "267 Pine Shadow Dr Goose Creek, SC 29445 In Process Files" at bounding box center [424, 128] width 806 height 25
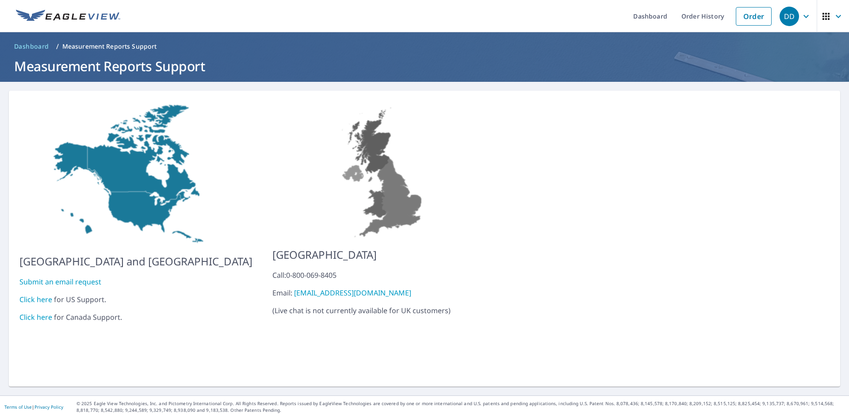
click at [36, 294] on link "Click here" at bounding box center [35, 299] width 33 height 10
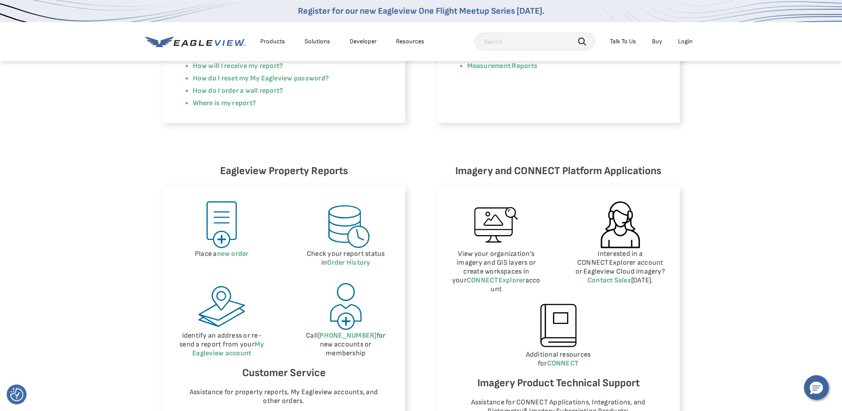
scroll to position [309, 0]
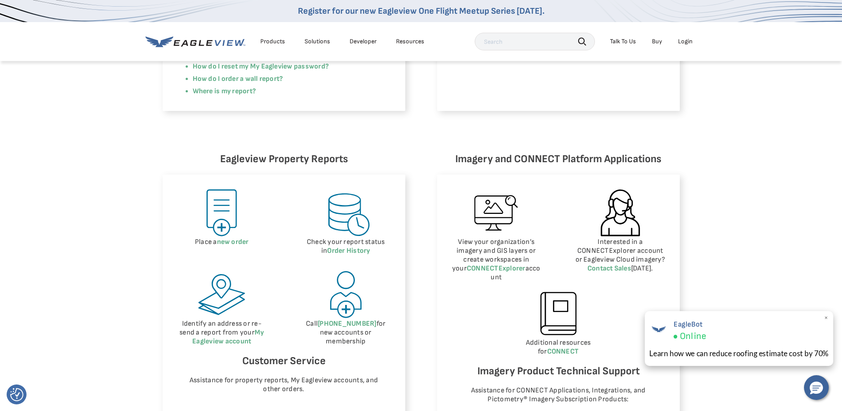
click at [826, 318] on span "×" at bounding box center [826, 317] width 5 height 9
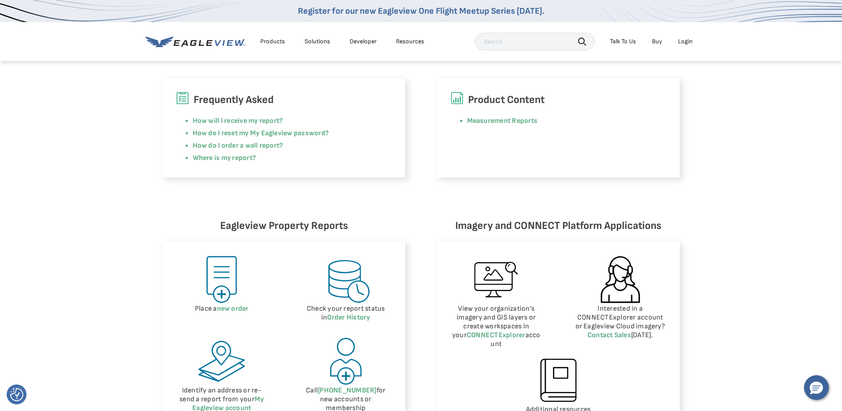
scroll to position [133, 0]
